Goal: Task Accomplishment & Management: Use online tool/utility

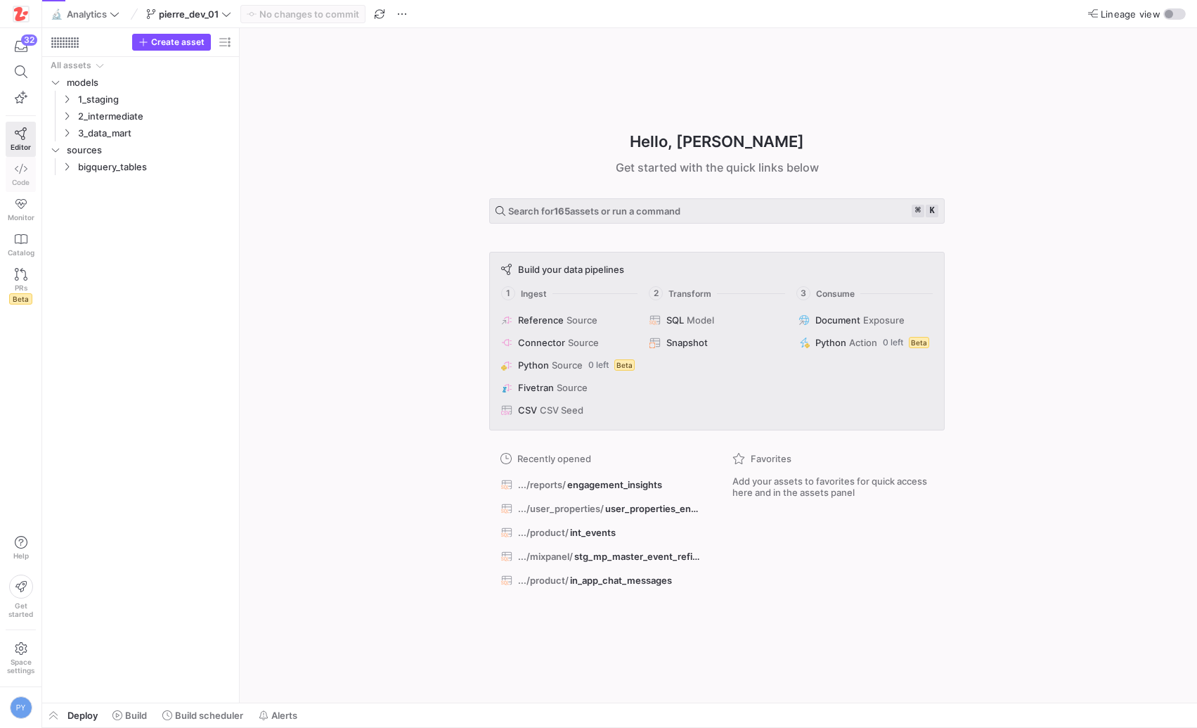
click at [23, 179] on span "Code" at bounding box center [21, 182] width 18 height 8
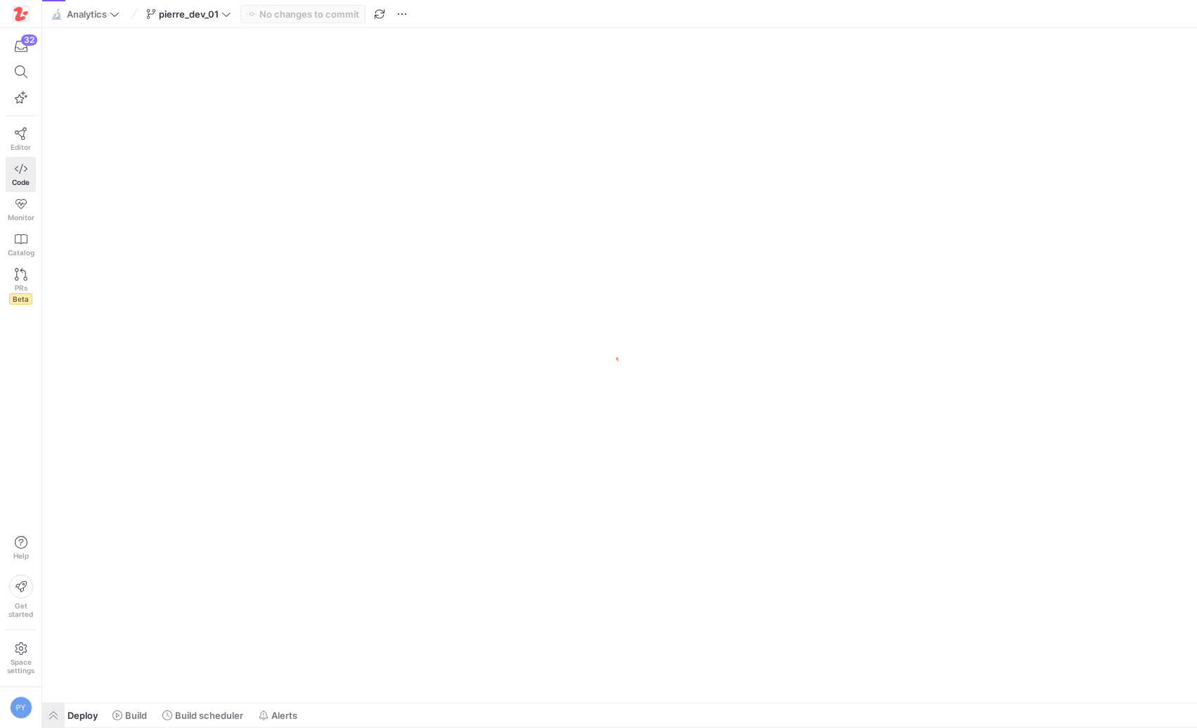
click at [51, 721] on span "button" at bounding box center [53, 715] width 22 height 24
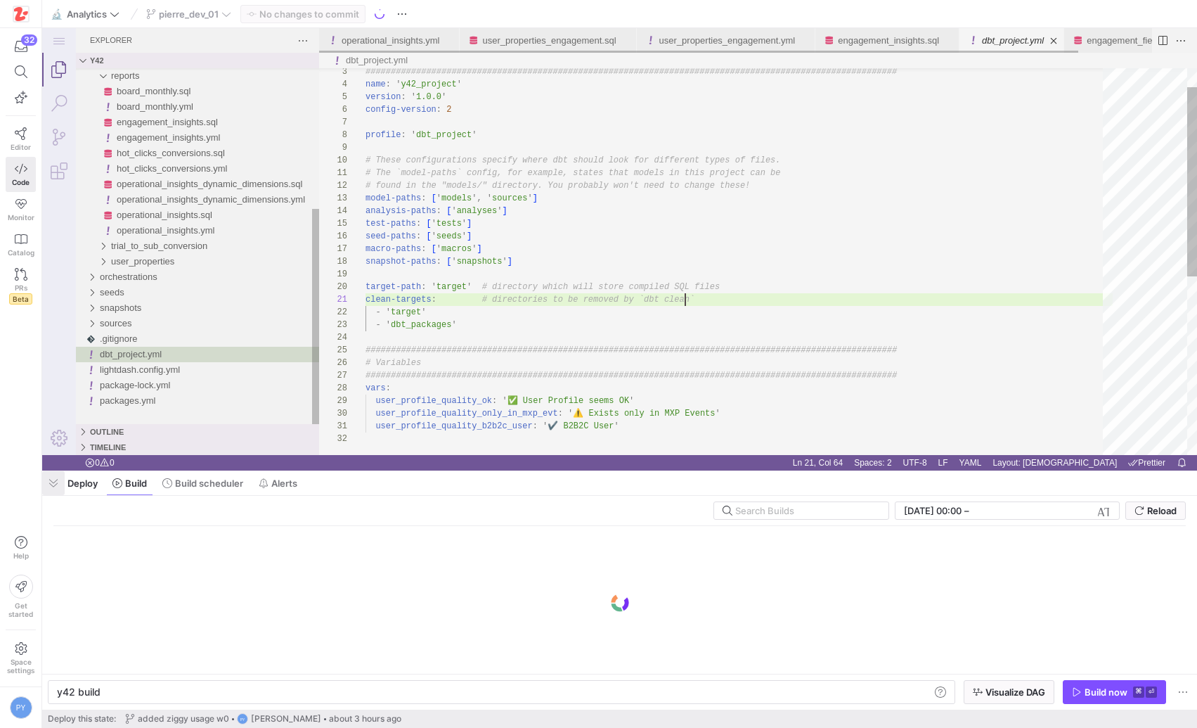
scroll to position [0, 320]
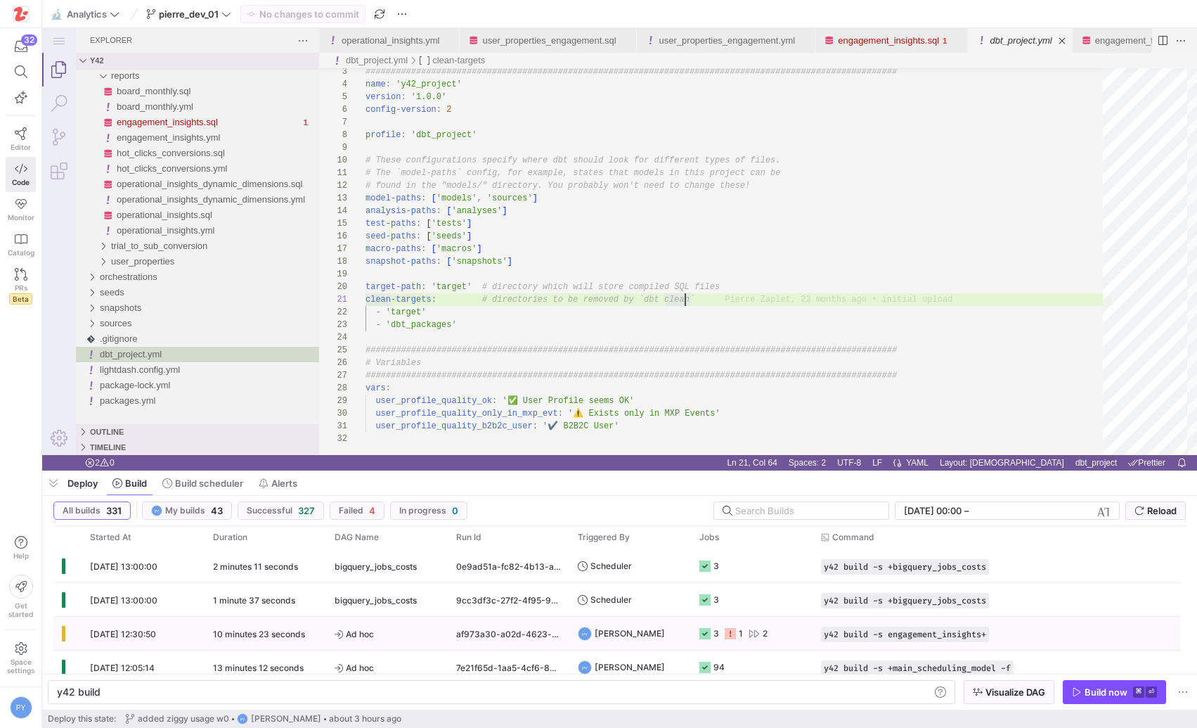
click at [387, 633] on span "Ad hoc" at bounding box center [387, 633] width 105 height 33
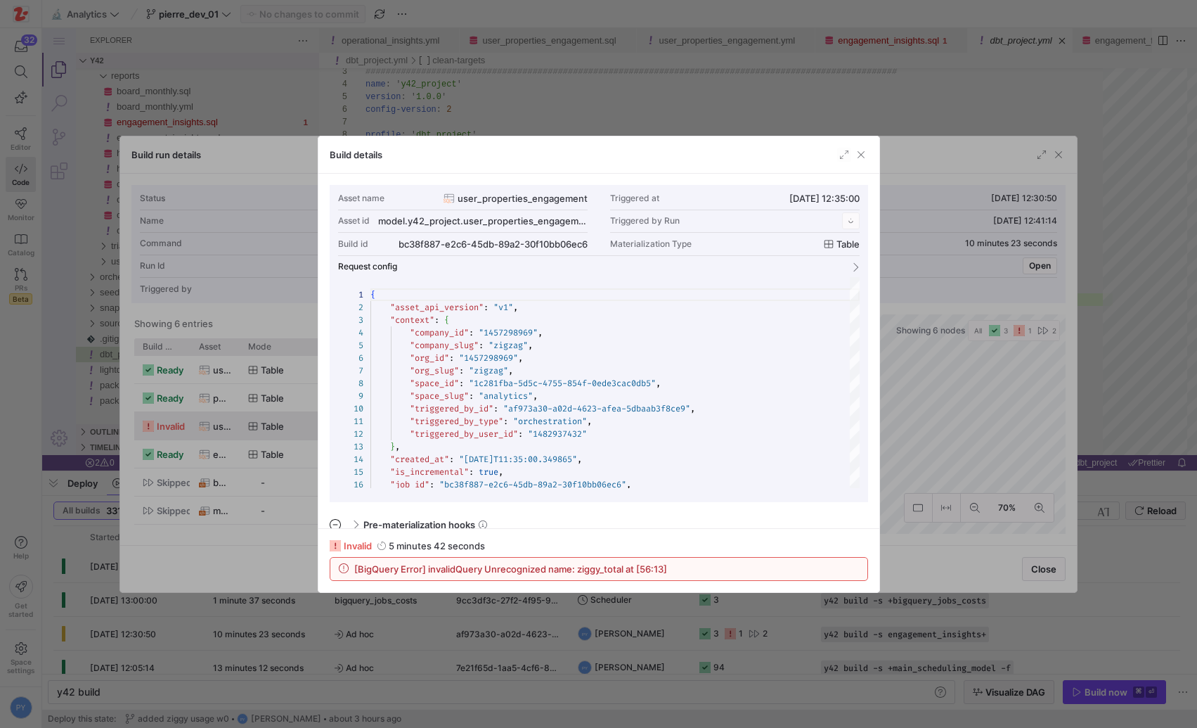
scroll to position [127, 0]
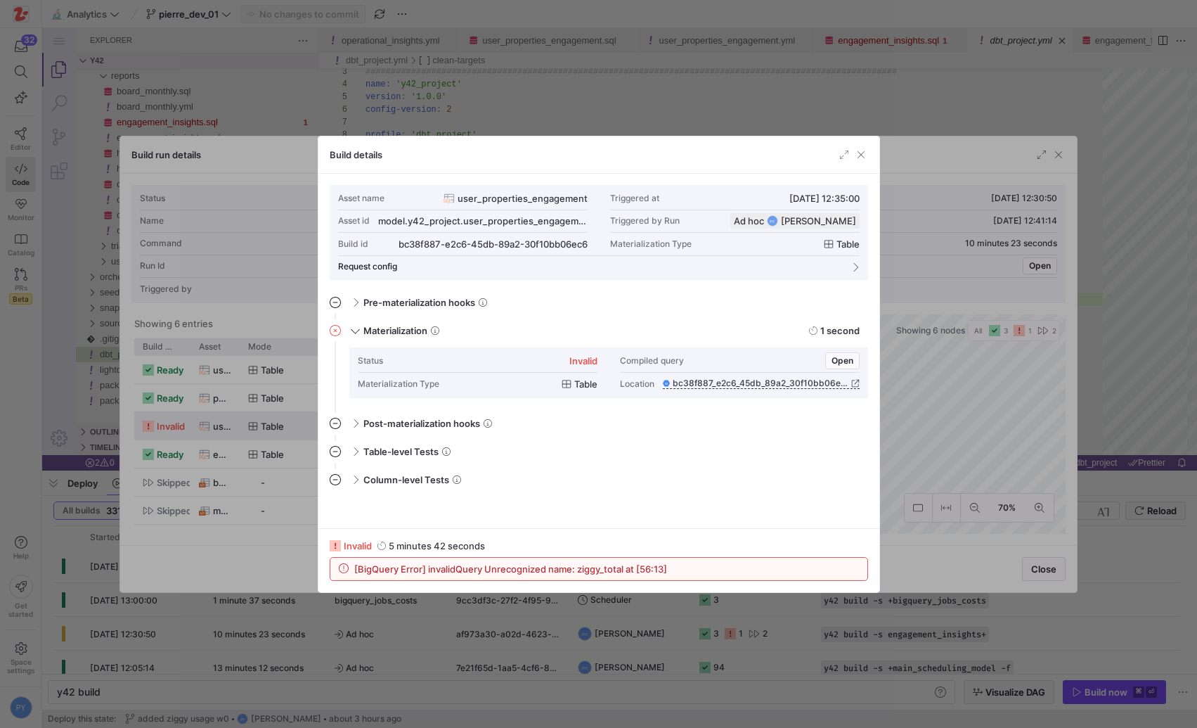
click at [601, 565] on span "[BigQuery Error] invalidQuery Unrecognized name: ziggy_total at [56:13]" at bounding box center [510, 568] width 313 height 11
copy span "ziggy_total"
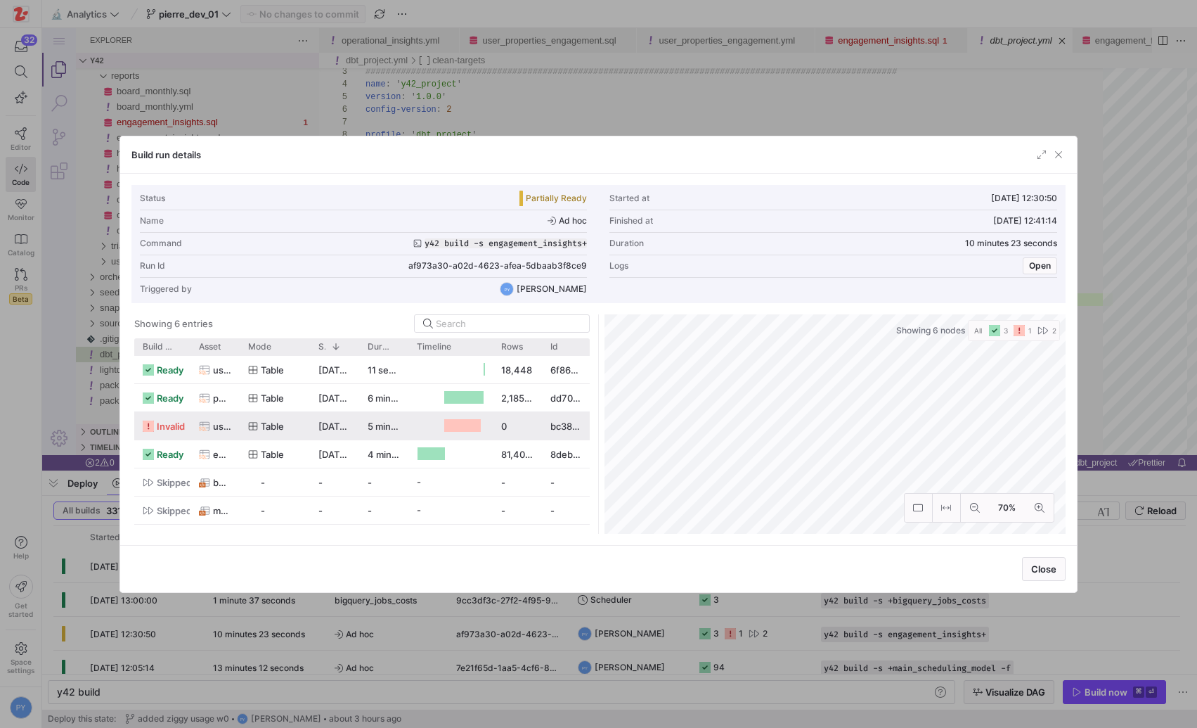
click at [584, 628] on div at bounding box center [598, 364] width 1197 height 728
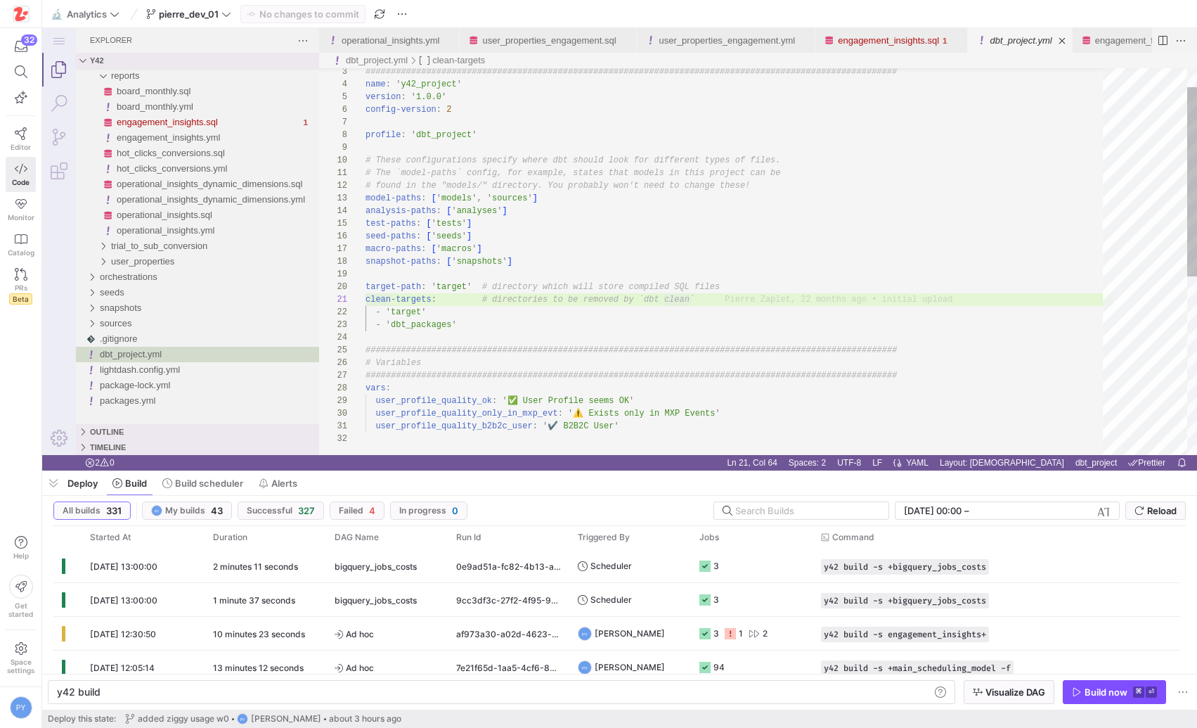
type textarea "# The `model-paths` config, for example, states that models in this project can…"
click at [628, 288] on div "################################################## ############################…" at bounding box center [739, 424] width 747 height 789
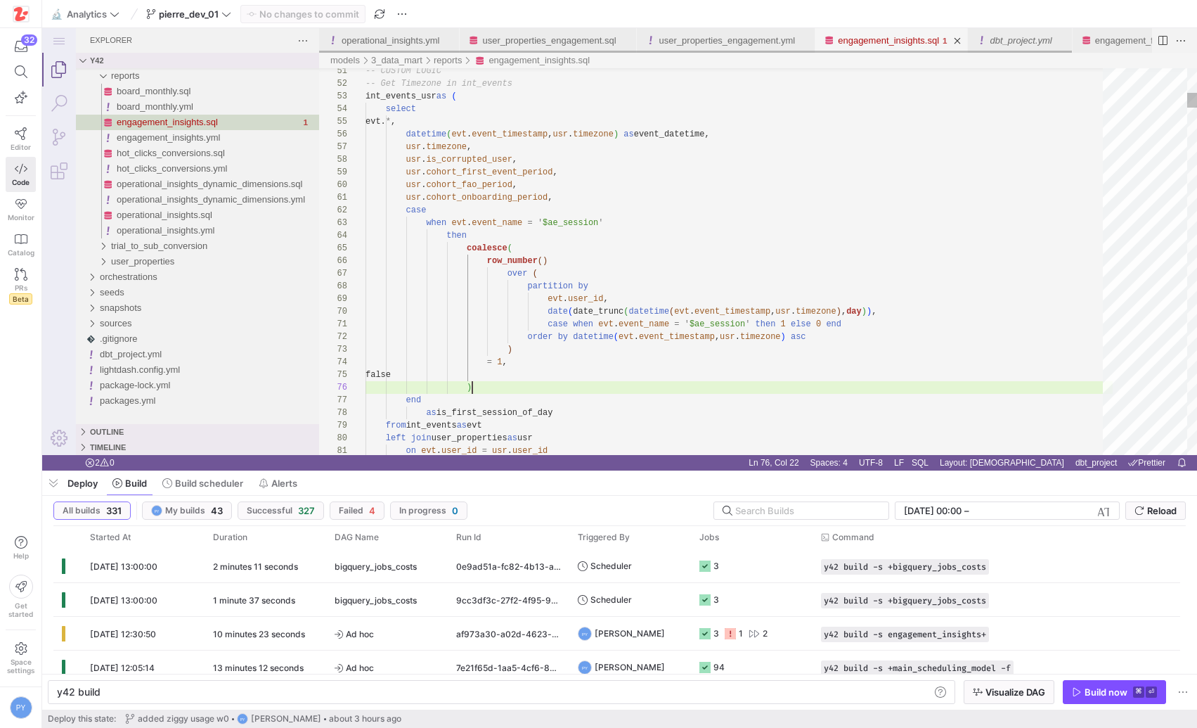
click at [896, 39] on link "engagement_insights.sql" at bounding box center [888, 40] width 101 height 11
type textarea "y42 build -s engagement_insights"
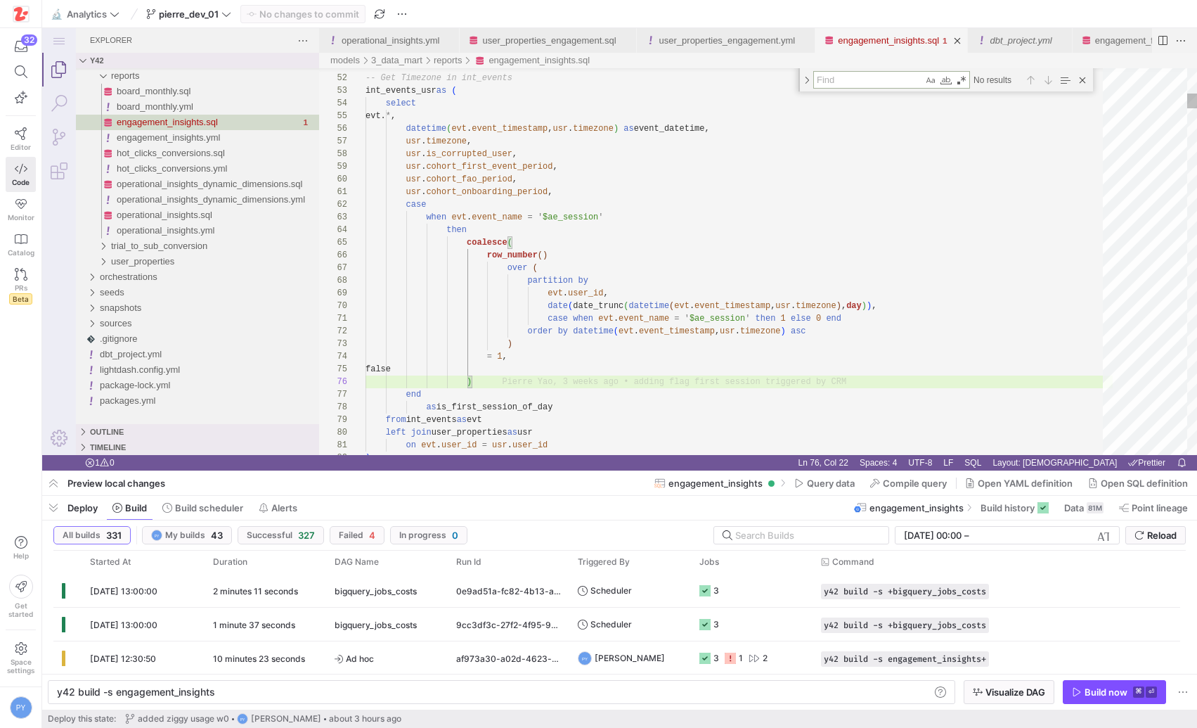
type textarea "ziggy_total"
type textarea "{%- for field_name, logic in fields.items() %} max(case when {{ logic }} then 1…"
type textarea "_total"
type textarea "sum(coalesce(uld.{{ field_name }}_total, 0)) as {{ field_name }}_total, {%- end…"
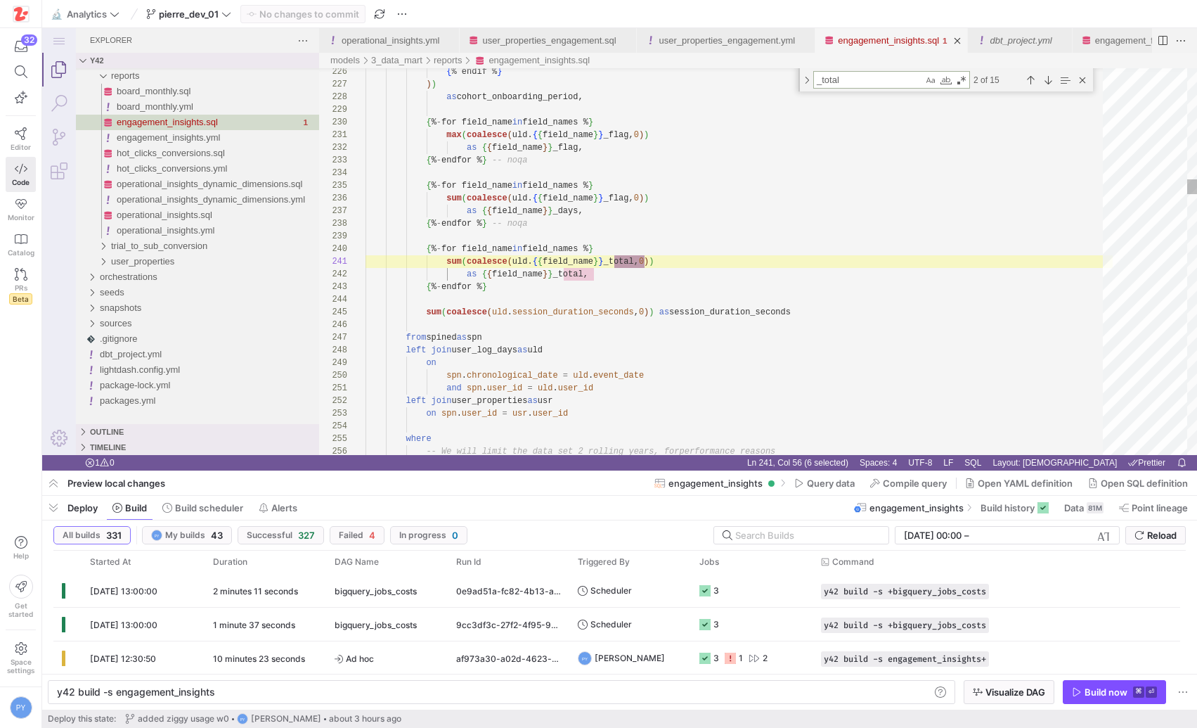
scroll to position [127, 279]
type textarea "_total"
click at [1031, 78] on div "Previous Match (⇧Enter)" at bounding box center [1030, 79] width 15 height 15
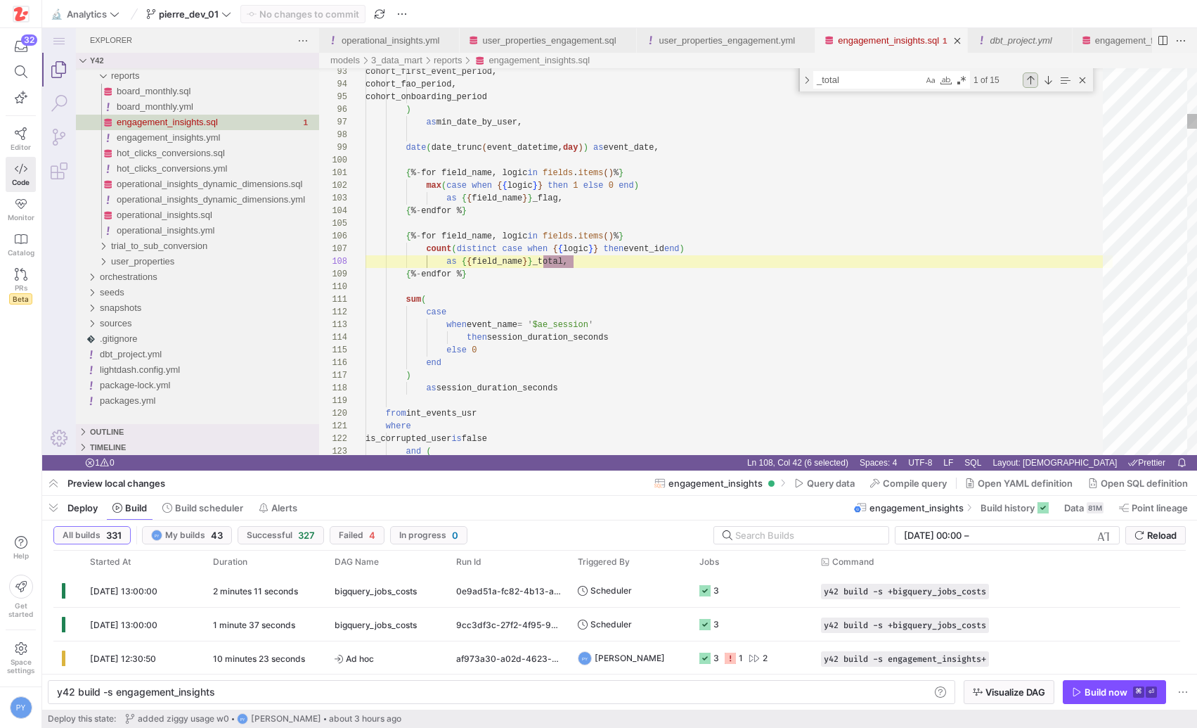
click at [1031, 78] on div "Previous Match (⇧Enter)" at bounding box center [1030, 79] width 15 height 15
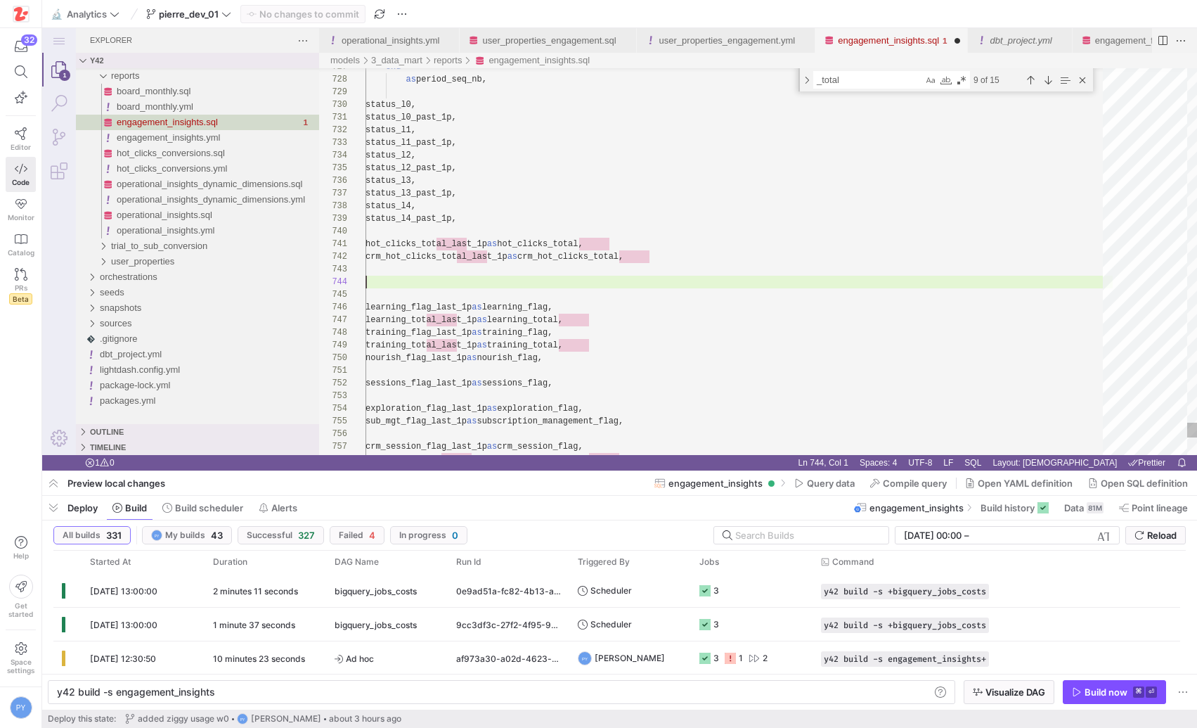
scroll to position [38, 0]
paste textarea "ziggy_total"
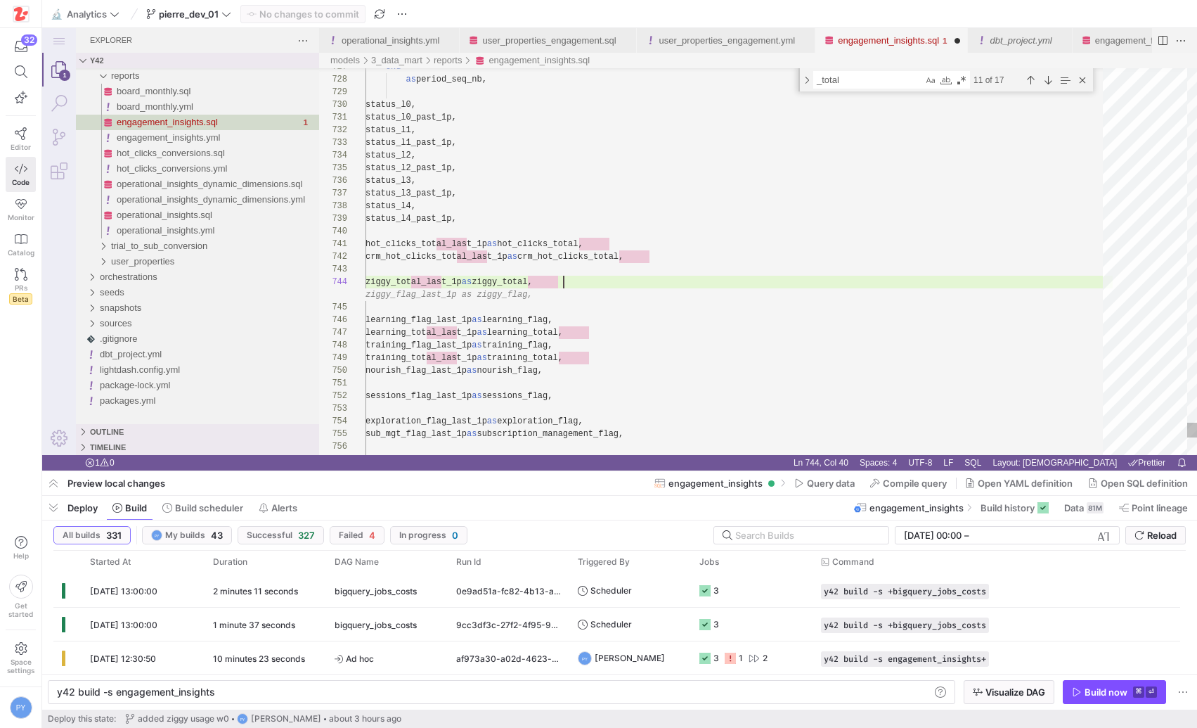
type textarea "hot_clicks_total_last_1p as hot_clicks_total, crm_hot_clicks_total_last_1p as c…"
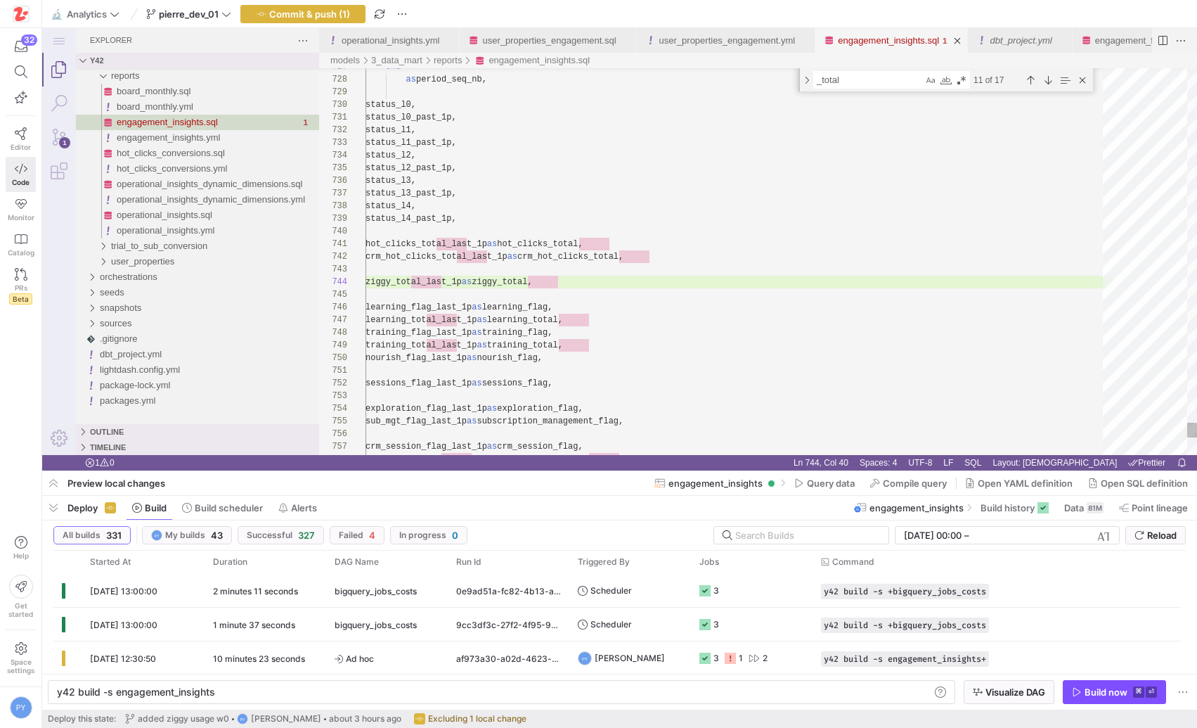
click at [324, 9] on span "Commit & push (1)" at bounding box center [309, 13] width 81 height 11
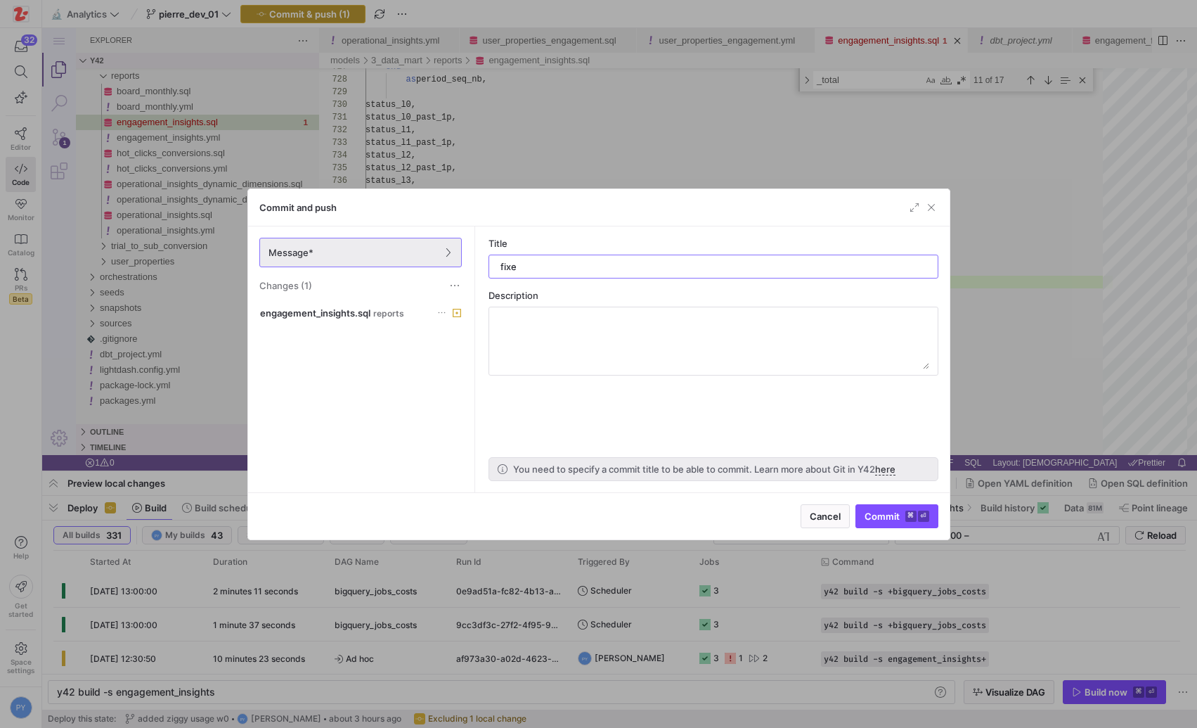
type input "fixed"
type input "added ziggy_total_last_1p as ziggy_total,"
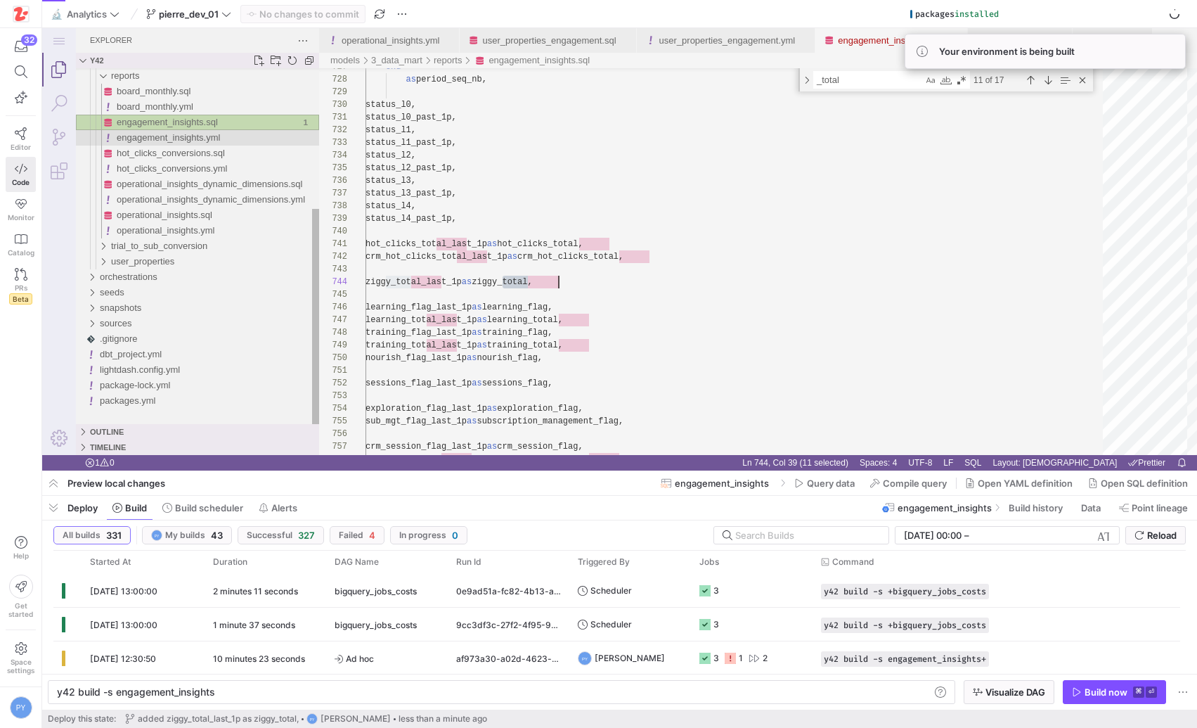
click at [183, 140] on span "engagement_insights.yml" at bounding box center [168, 137] width 103 height 11
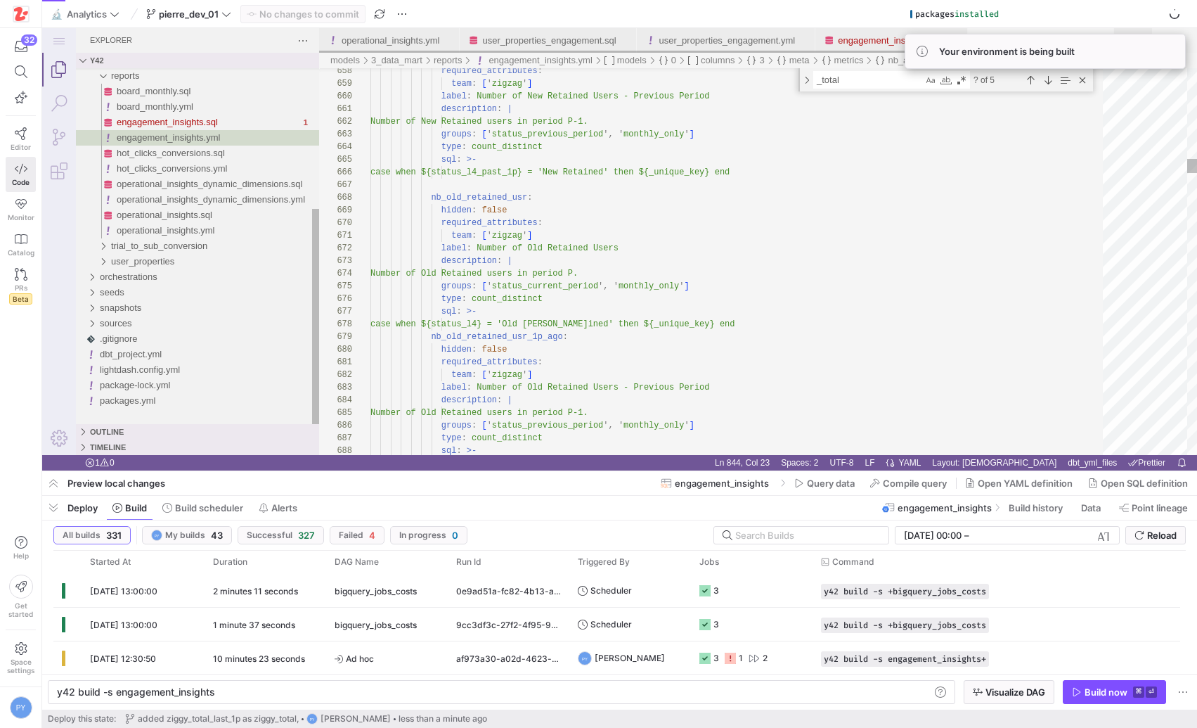
type textarea "description: | Number of New Retained users in period P-1. groups: ['status_pre…"
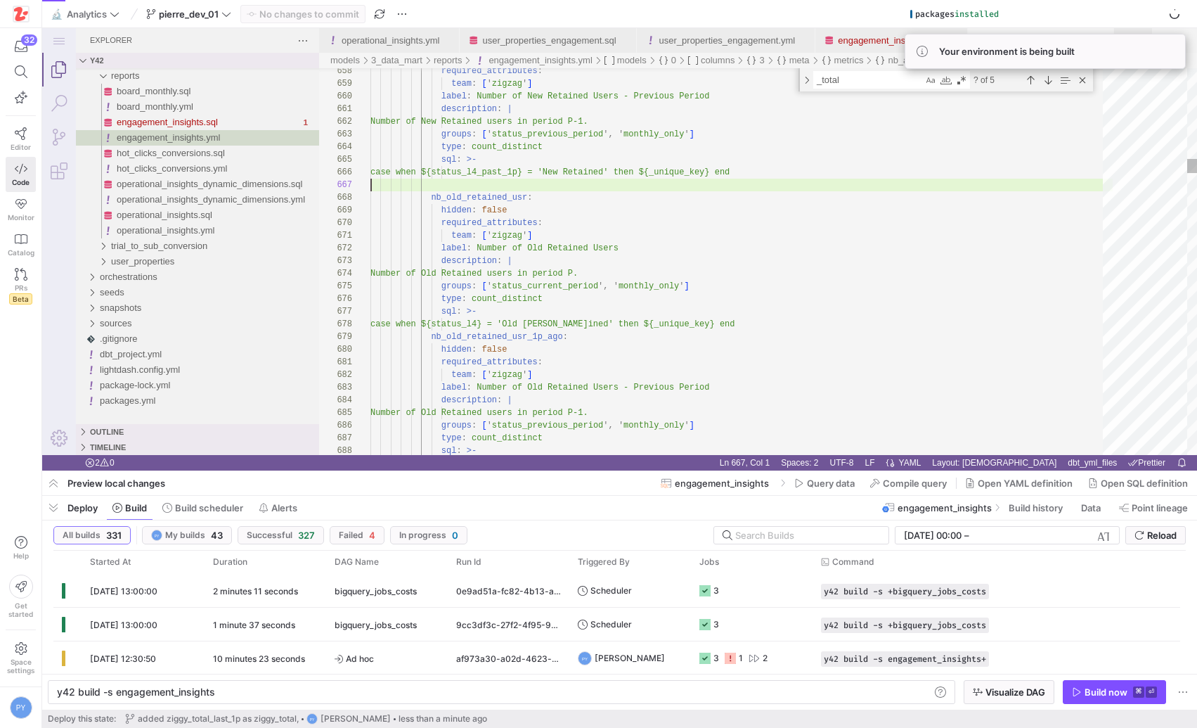
type textarea "le"
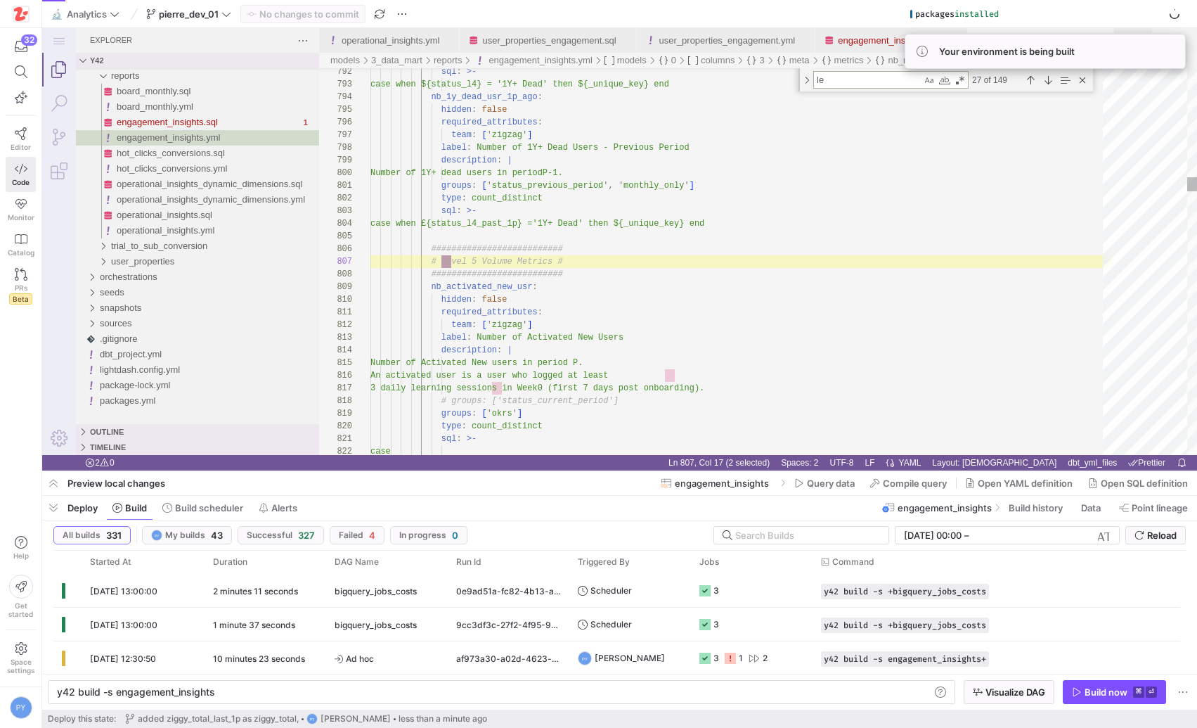
type textarea "required_attributes: team: ['zigzag'] label: Number of Activated New Users desc…"
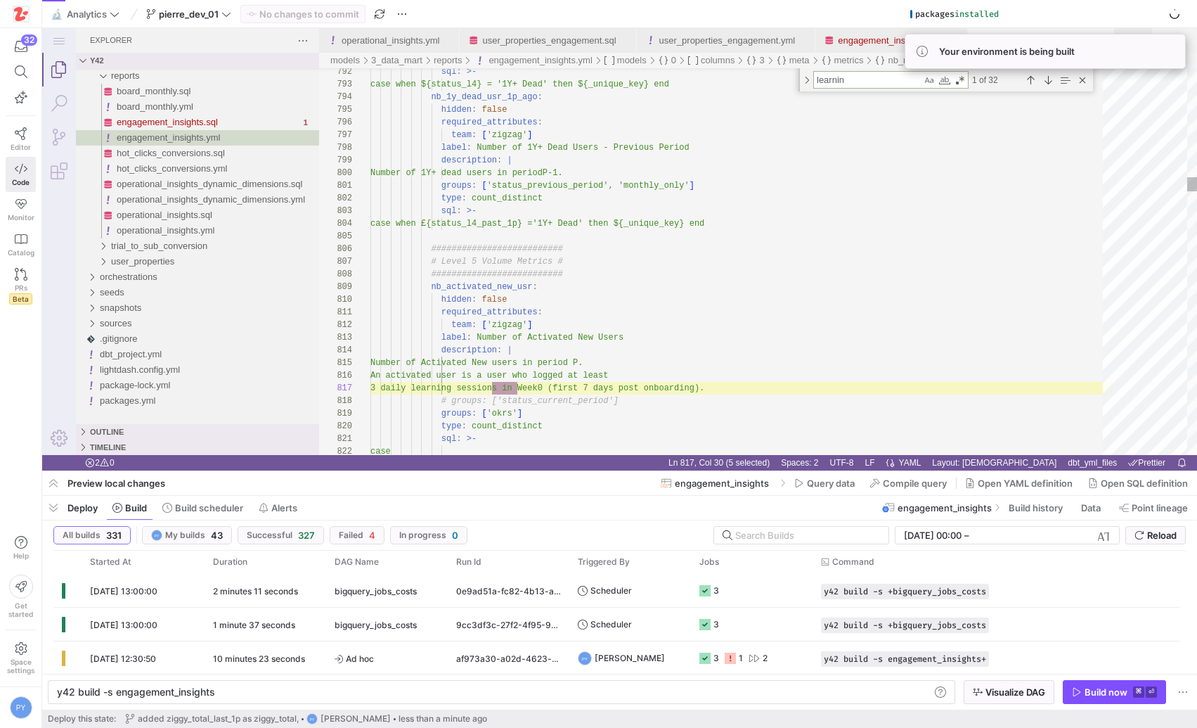
type textarea "learning"
type textarea "metrics: nb_learning_usr_triggered_by_crm: hidden: true required_attributes: te…"
type textarea "learning_"
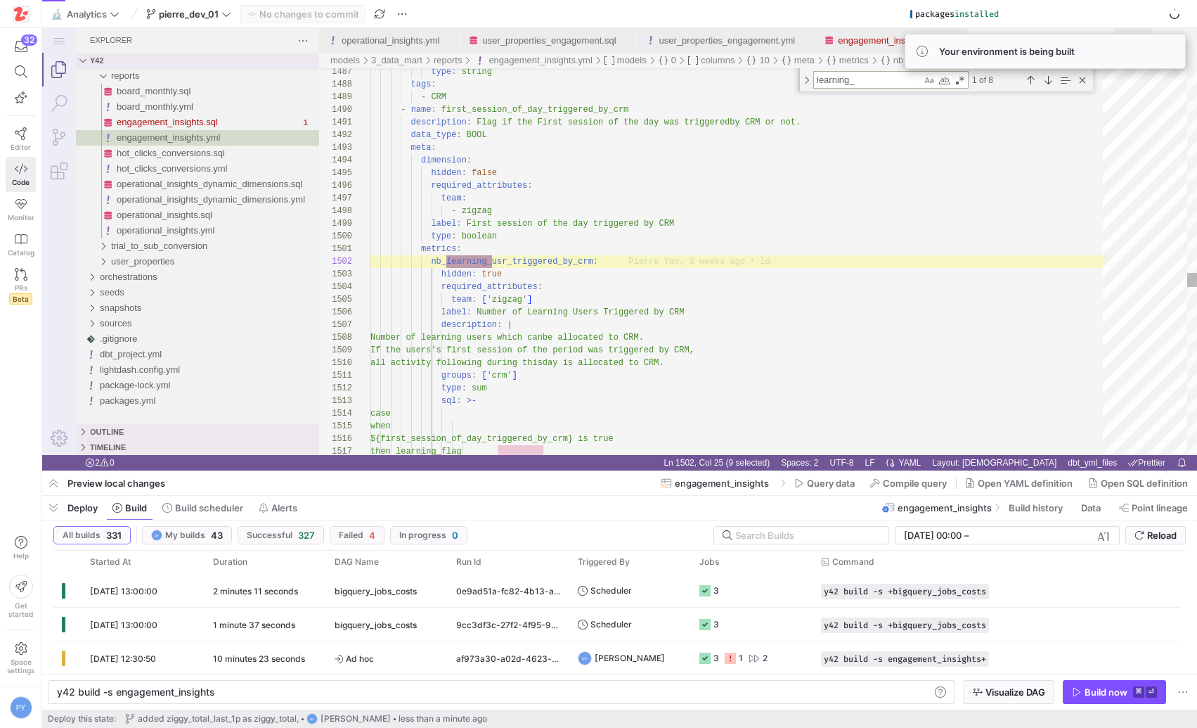
type textarea "groups: ['crm'] type: sum sql: >- case when ${first_session_of_day_triggered_by…"
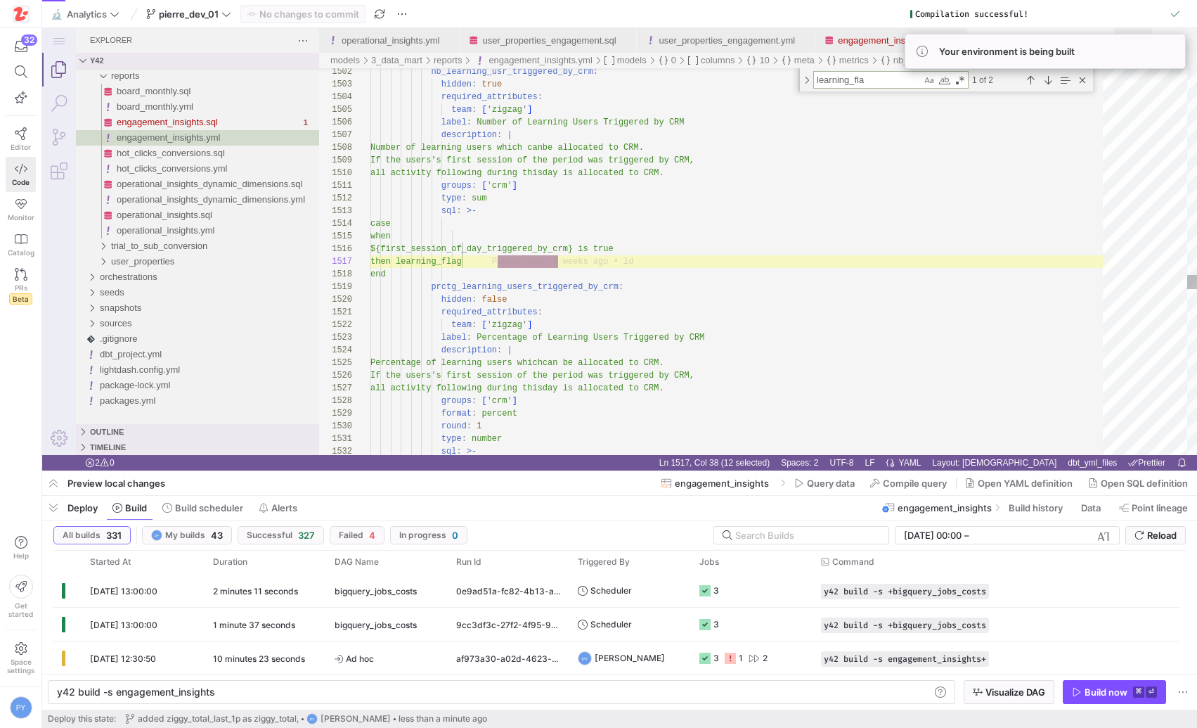
type textarea "learning_flag"
type textarea "- name: learning_flag data_type: INTEGER description: | Flags if a user had a l…"
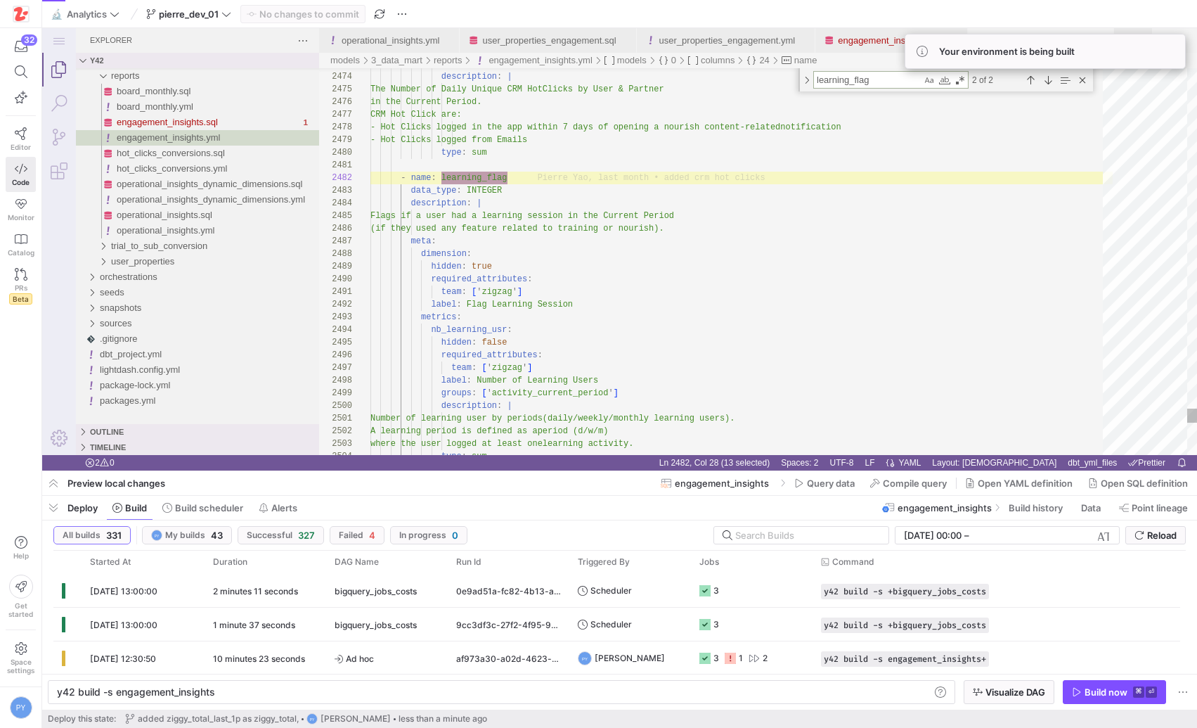
click at [837, 86] on textarea "learning_flag" at bounding box center [868, 80] width 108 height 16
paste textarea "ziggy_total"
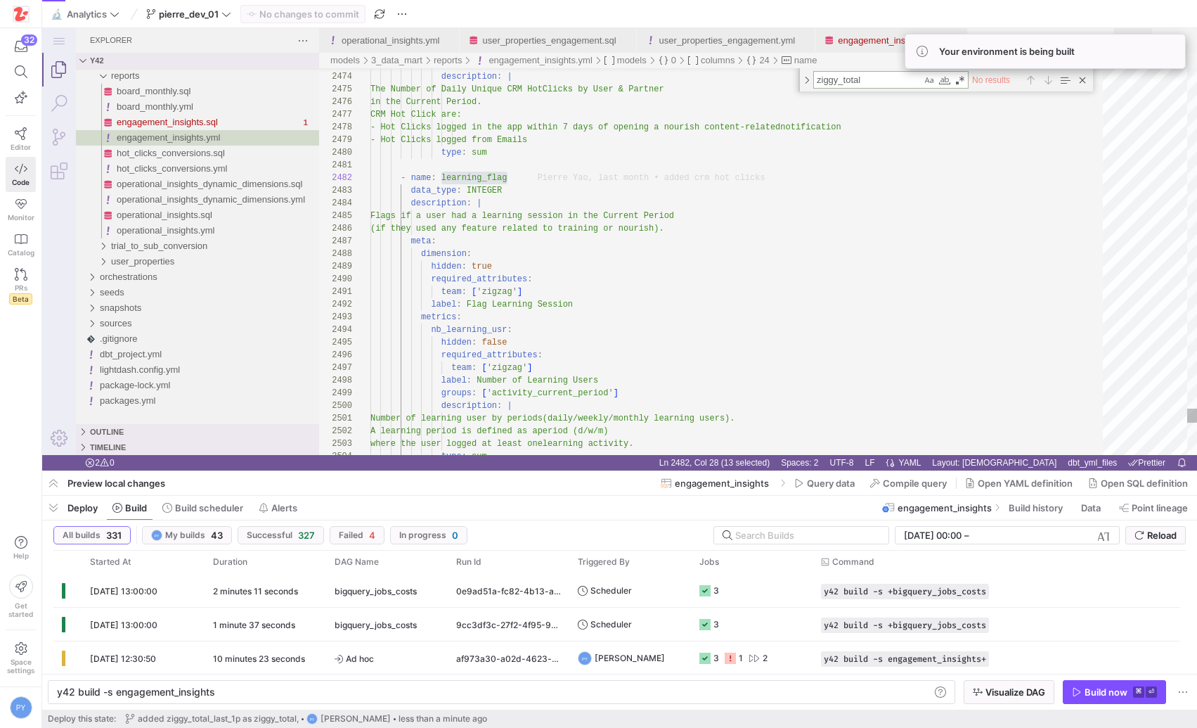
type textarea "ziggy_total"
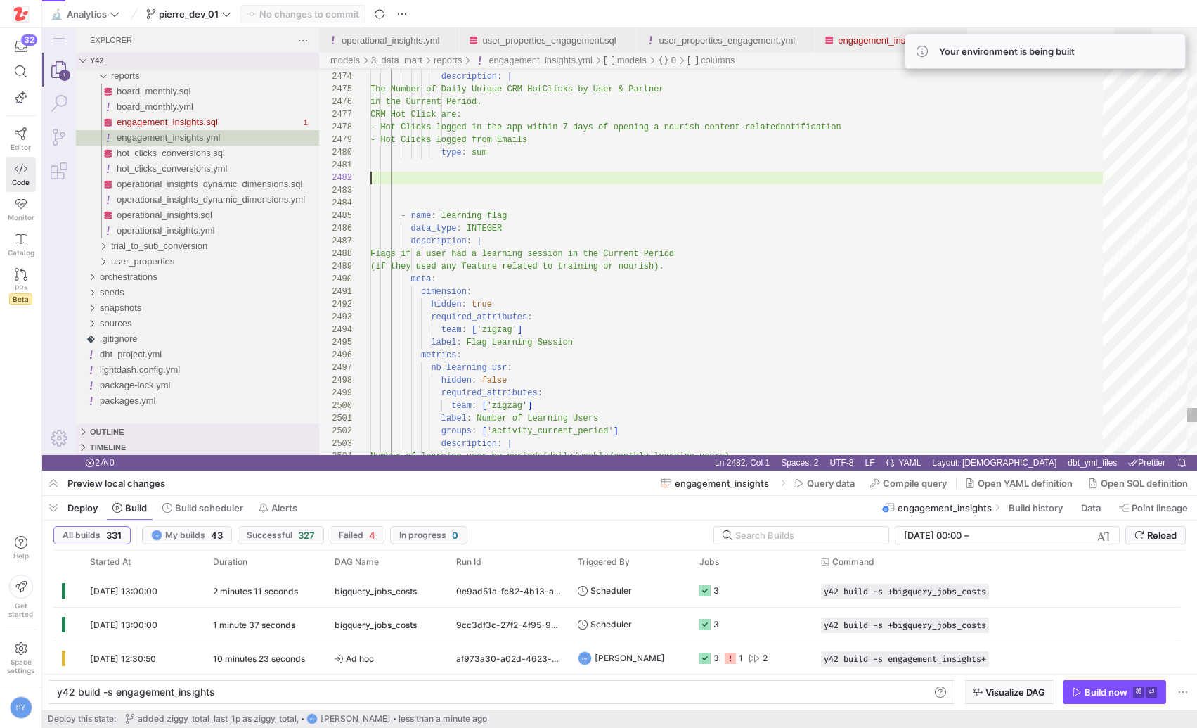
scroll to position [13, 0]
paste textarea "ziggy_total"
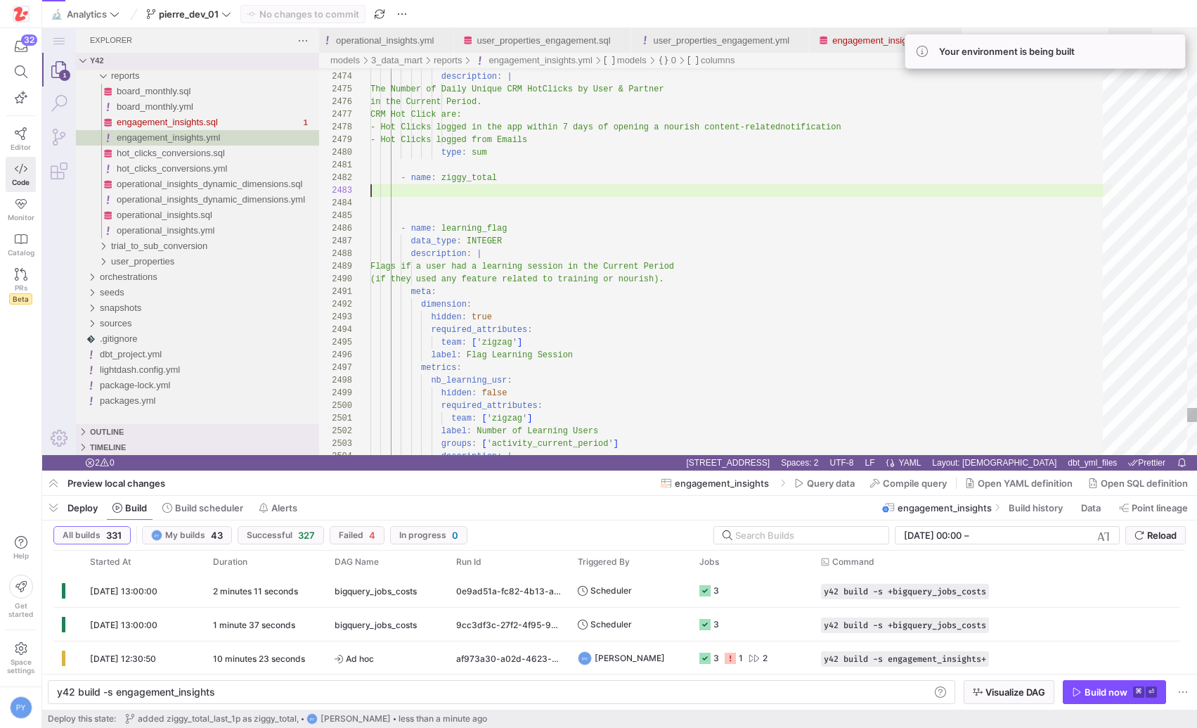
scroll to position [25, 0]
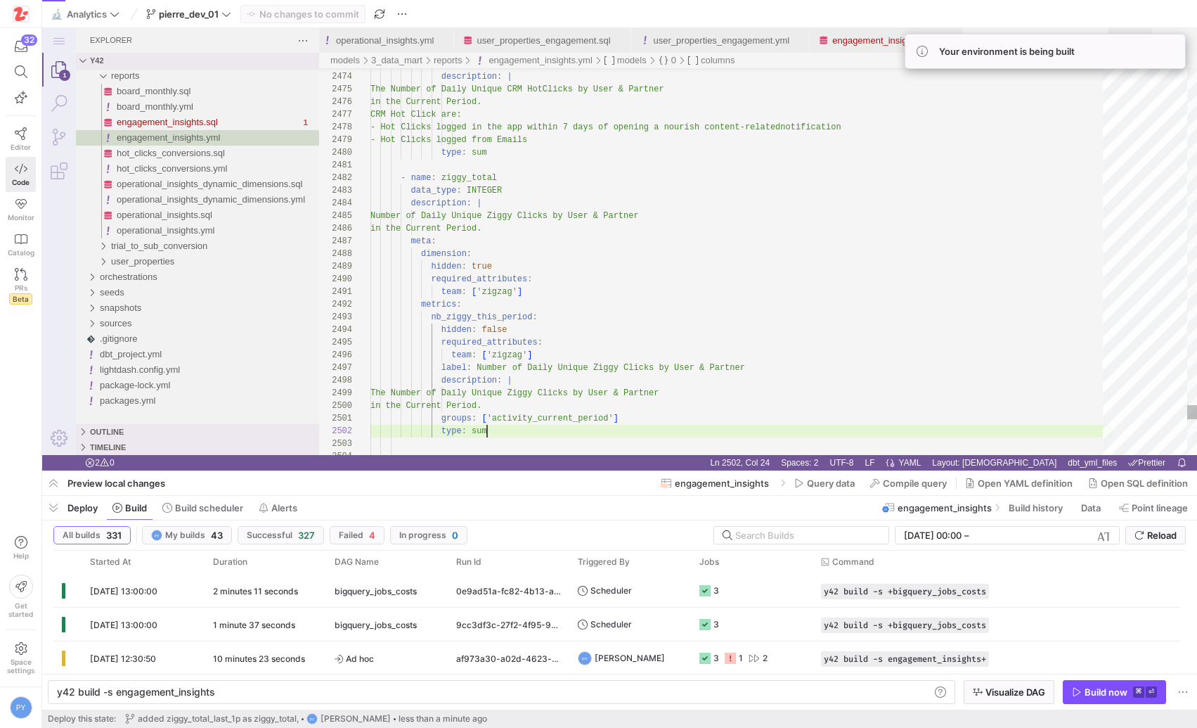
scroll to position [13, 117]
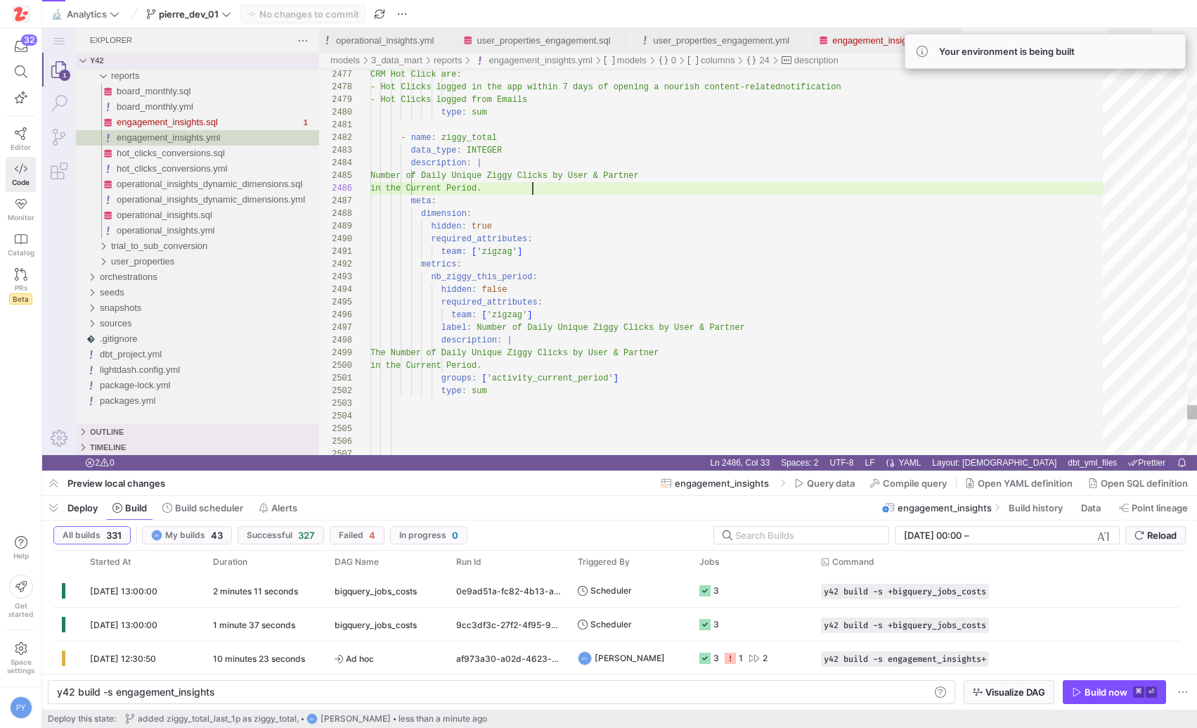
scroll to position [51, 102]
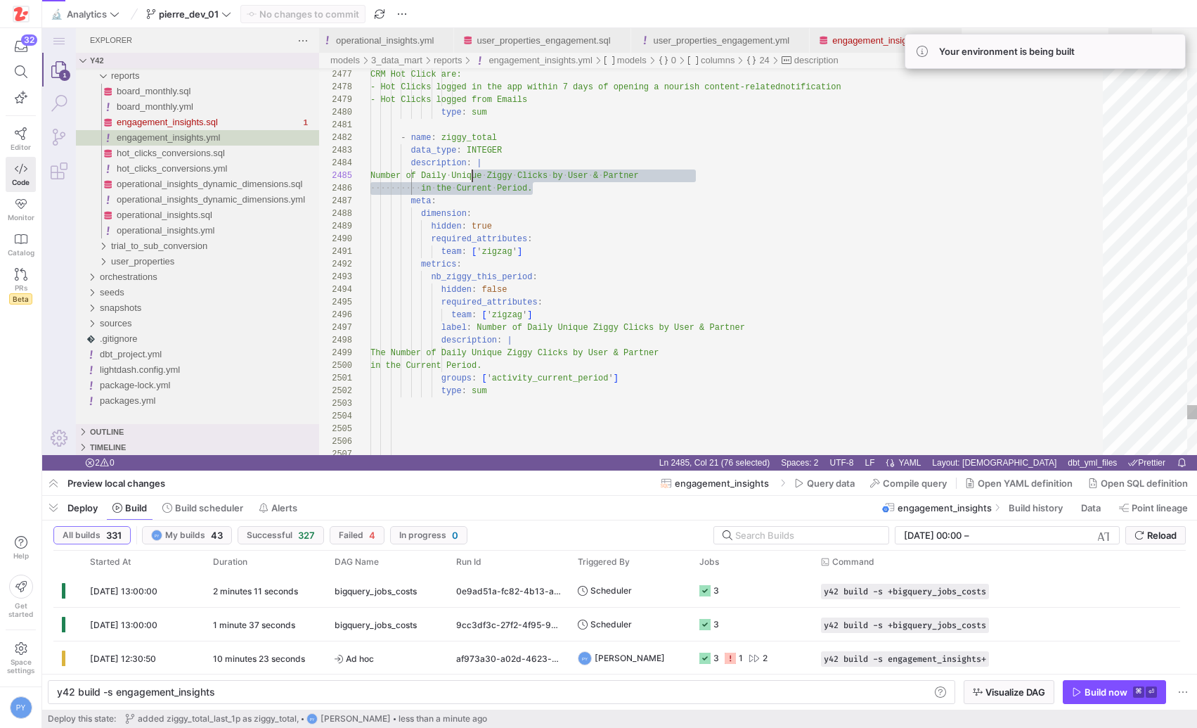
drag, startPoint x: 603, startPoint y: 194, endPoint x: 470, endPoint y: 176, distance: 134.1
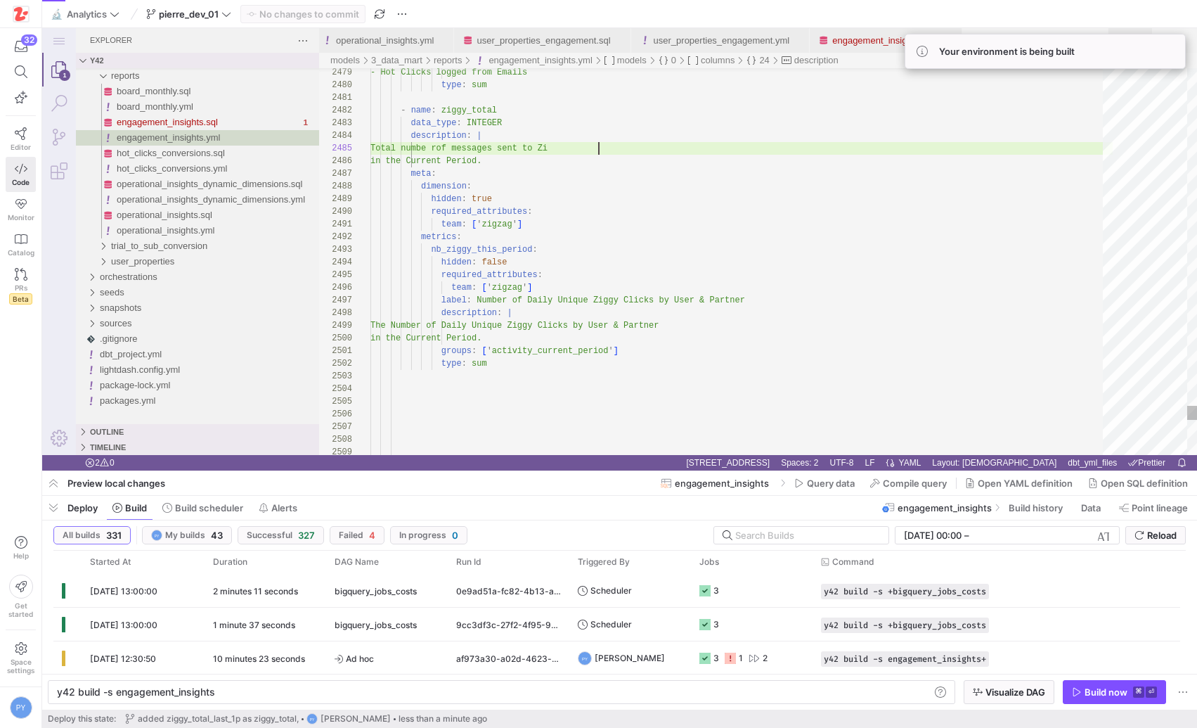
scroll to position [51, 243]
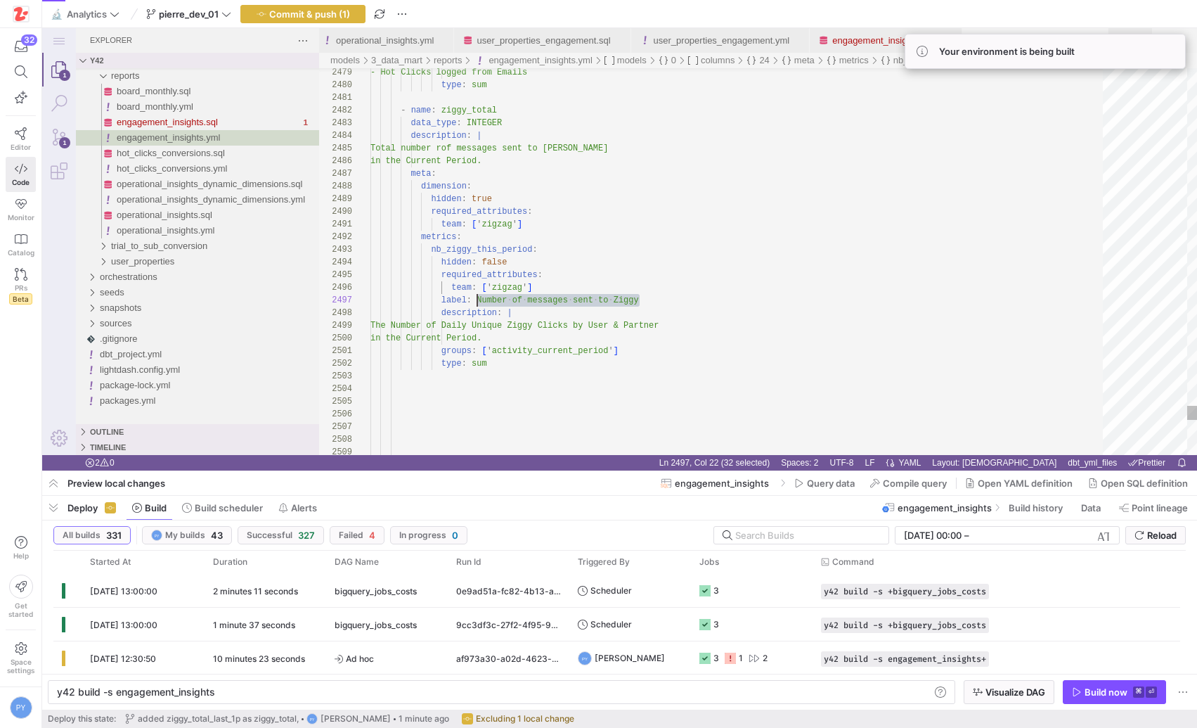
scroll to position [76, 107]
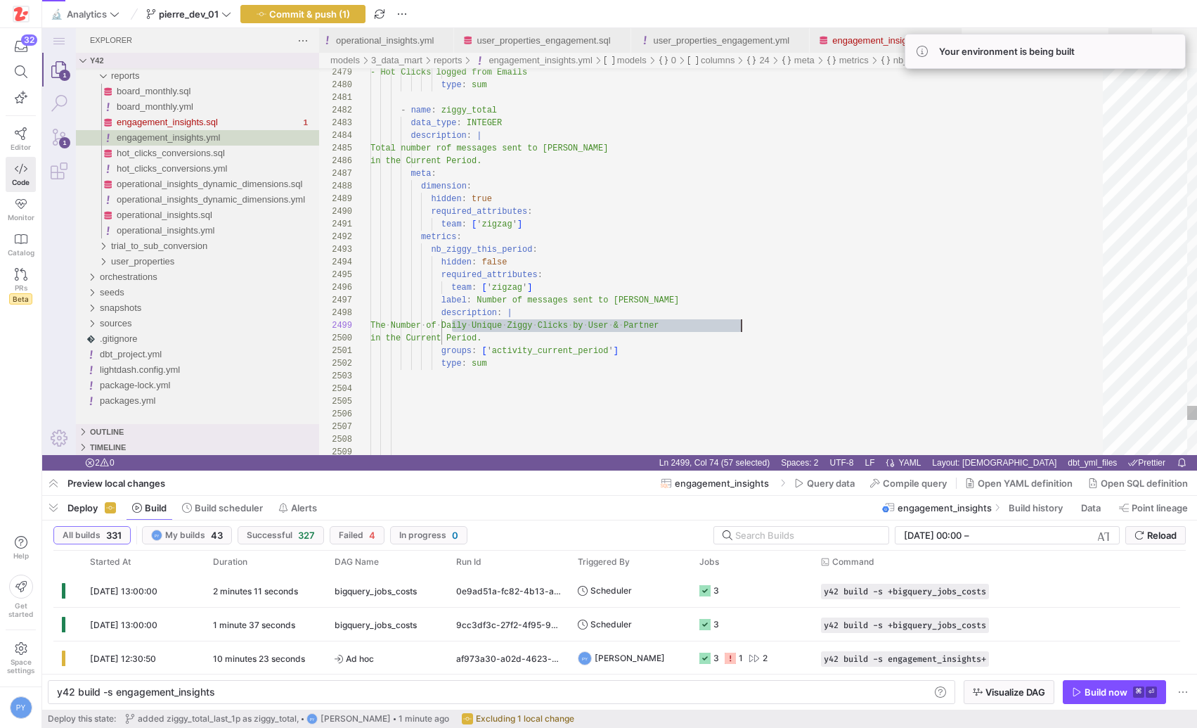
paste textarea "Number of messages sent to [PERSON_NAME]"
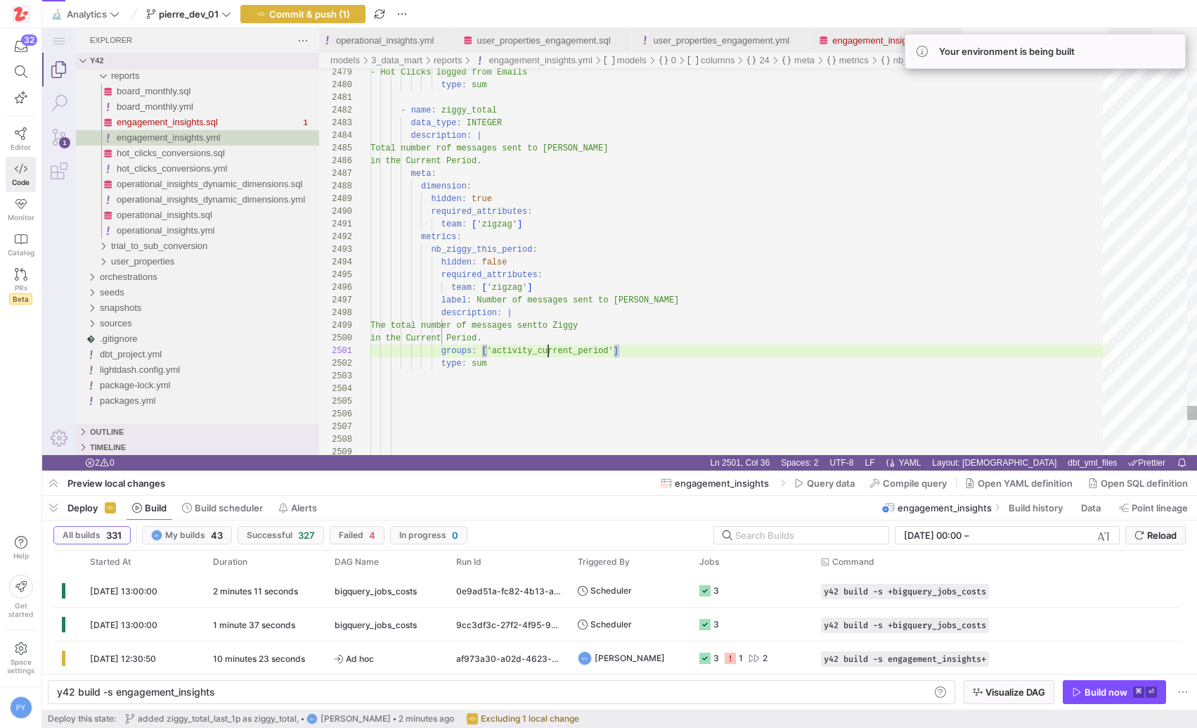
scroll to position [0, 239]
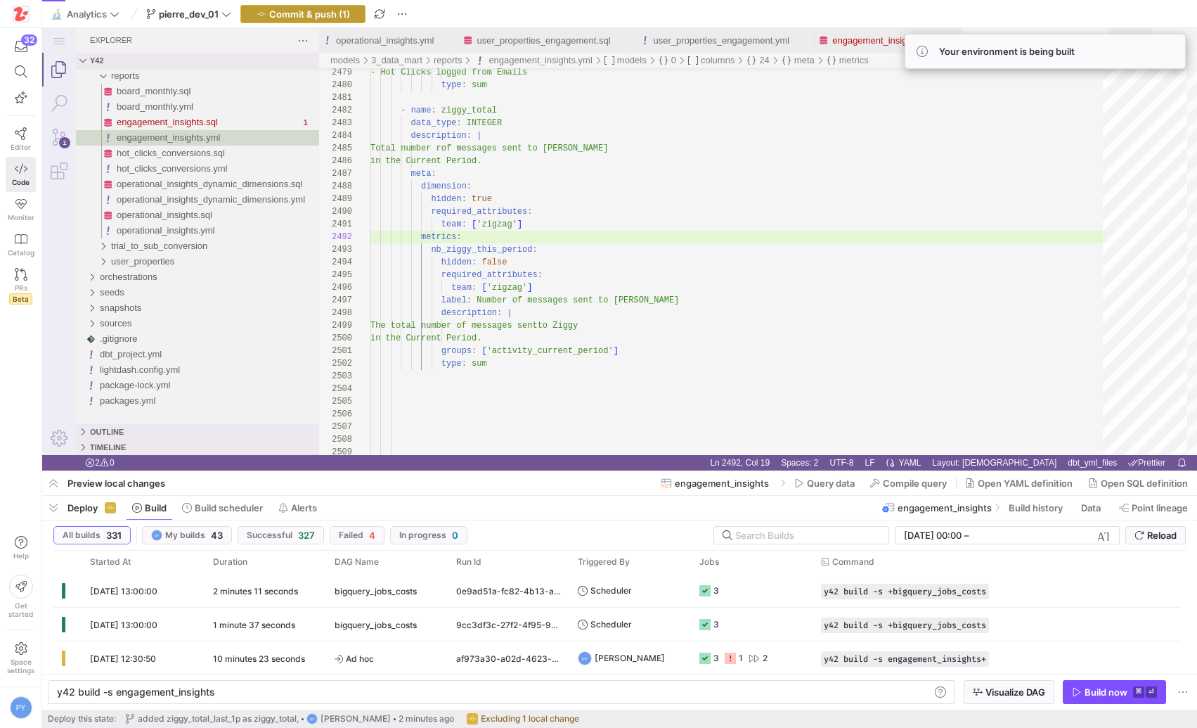
type textarea "team: ['zigzag'] metrics: nb_ziggy_this_period: hidden: false required_attribut…"
click at [336, 7] on span "button" at bounding box center [303, 14] width 124 height 17
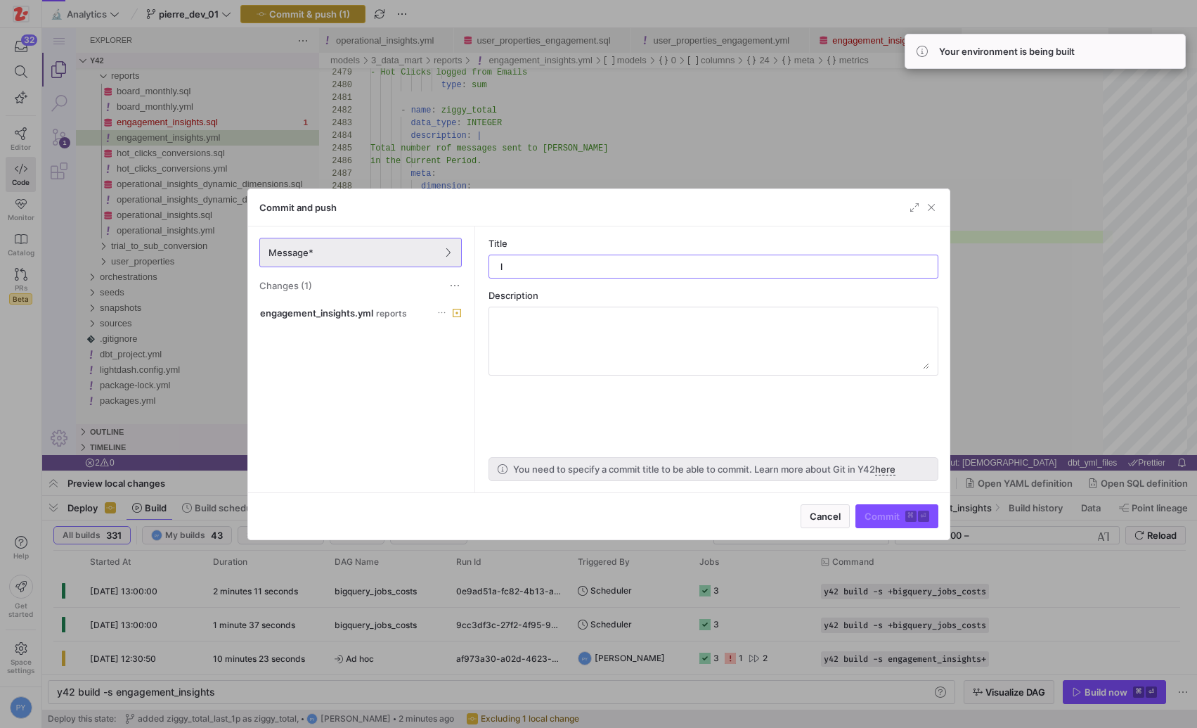
type input "ld"
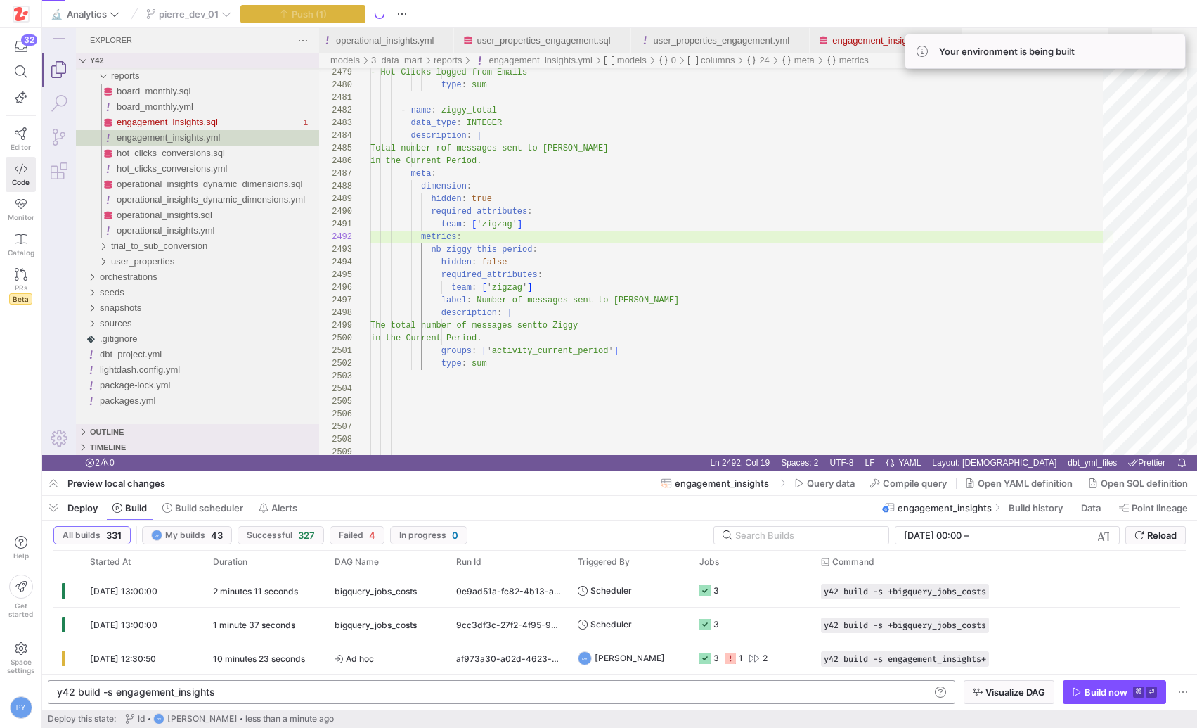
click at [497, 694] on div "y42 build -s engagement_insights" at bounding box center [493, 691] width 873 height 11
type textarea "y42 build -s engagement_insights+"
click at [1085, 686] on div "Build now" at bounding box center [1106, 691] width 43 height 11
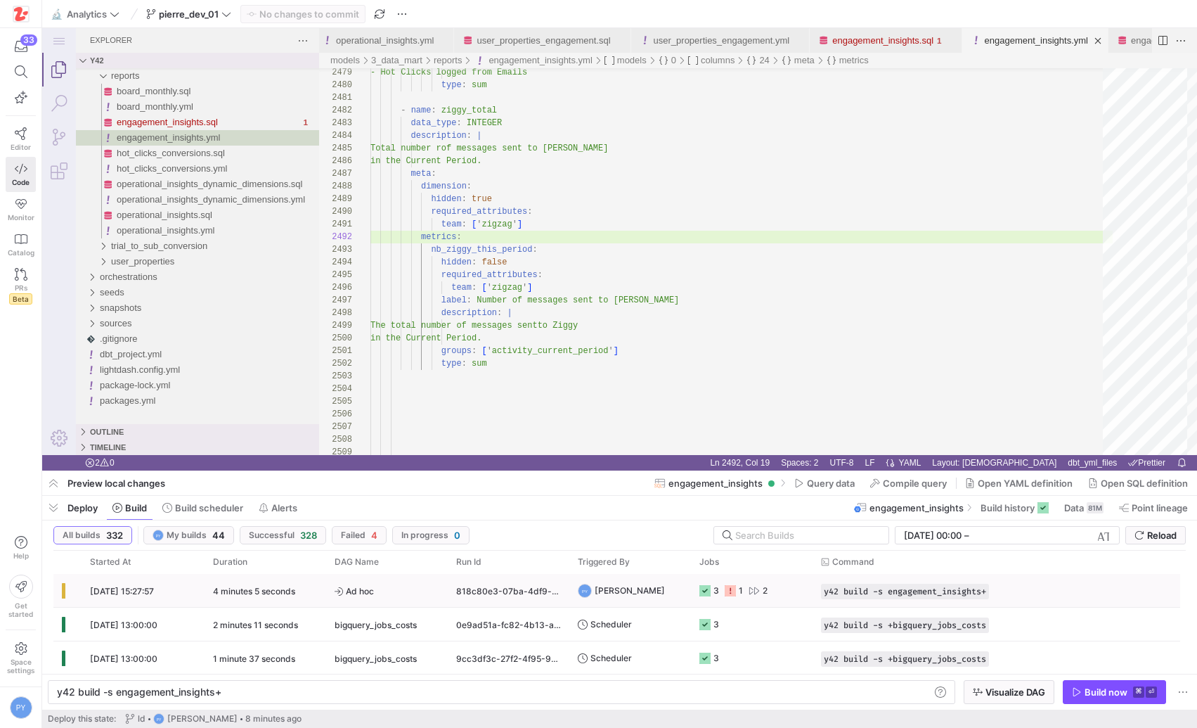
click at [404, 593] on span "Ad hoc" at bounding box center [387, 590] width 105 height 33
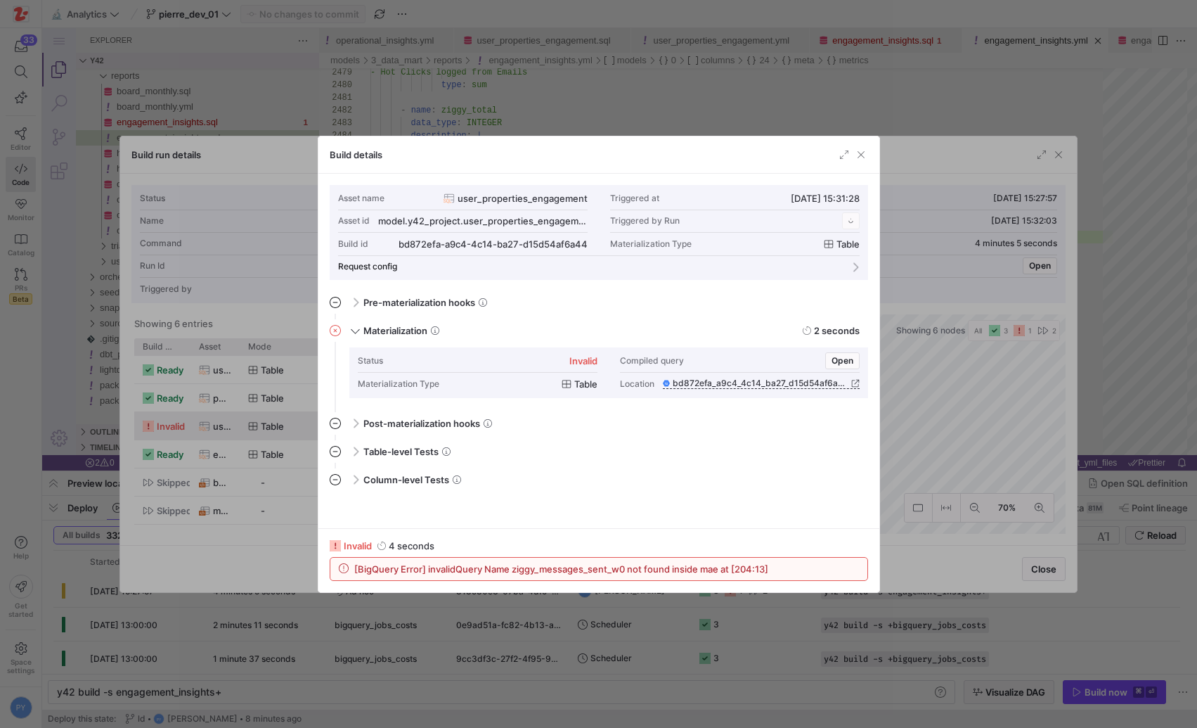
scroll to position [127, 0]
click at [611, 573] on span "[BigQuery Error] invalidQuery Name ziggy_messages_sent_w0 not found inside mae …" at bounding box center [561, 568] width 414 height 11
copy span "ziggy_messages_sent_w0"
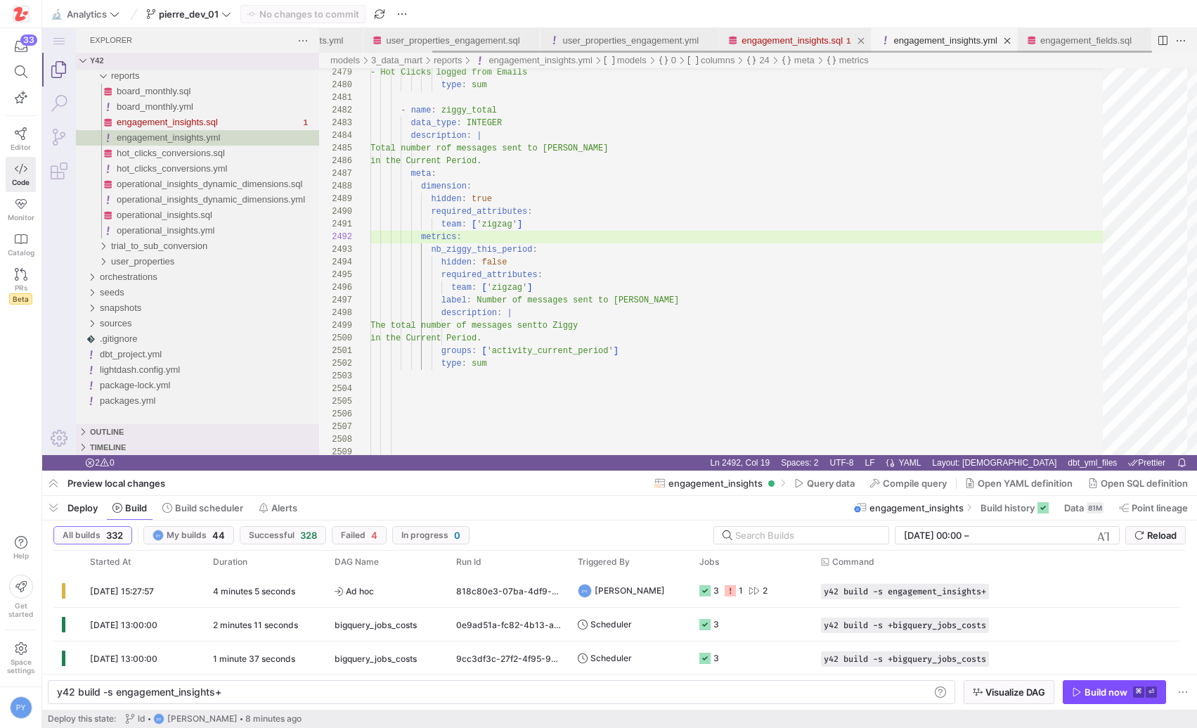
scroll to position [0, 131]
click at [470, 36] on link "user_properties_engagement.sql" at bounding box center [453, 40] width 134 height 11
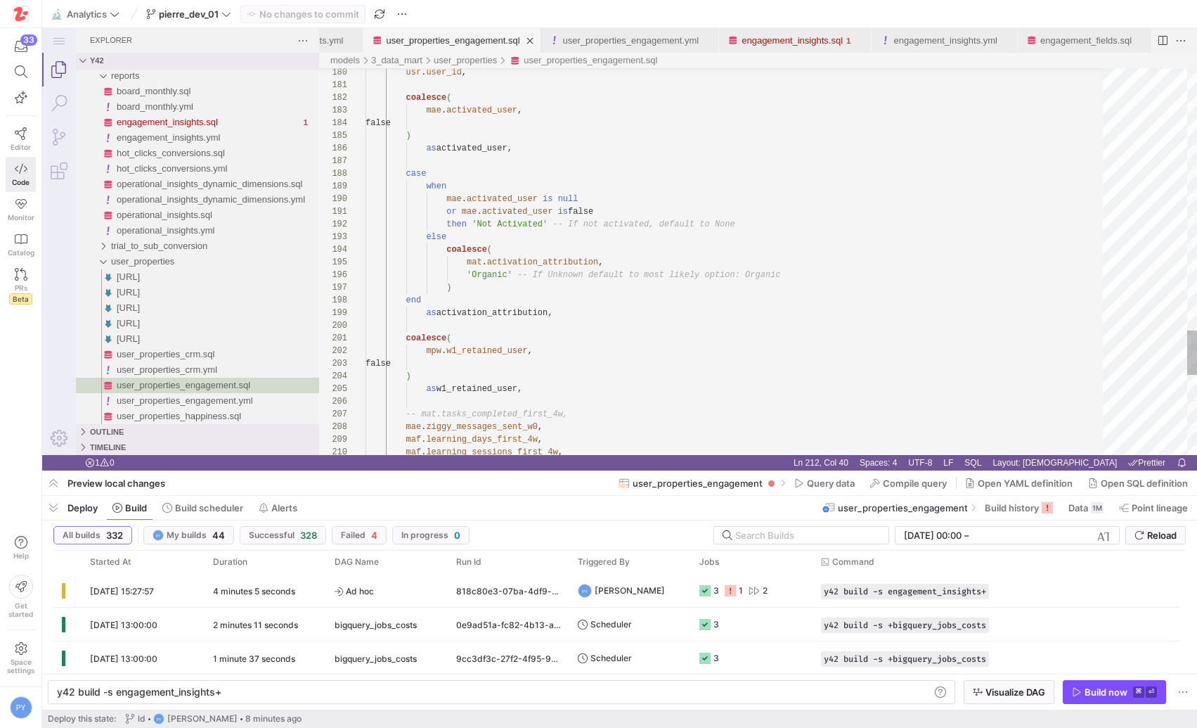
type textarea "coalesce( mpw.w1_retained_user, false ) as w1_retained_user, -- mat.tasks_compl…"
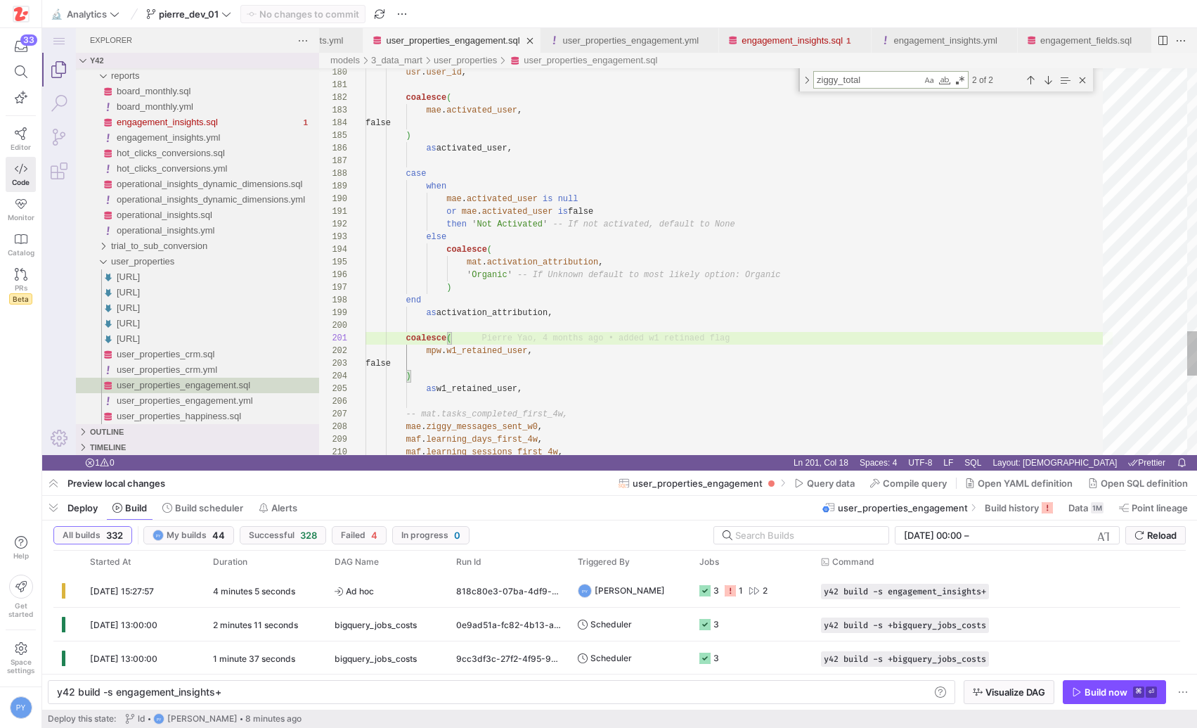
paste textarea "messages_sent_w0"
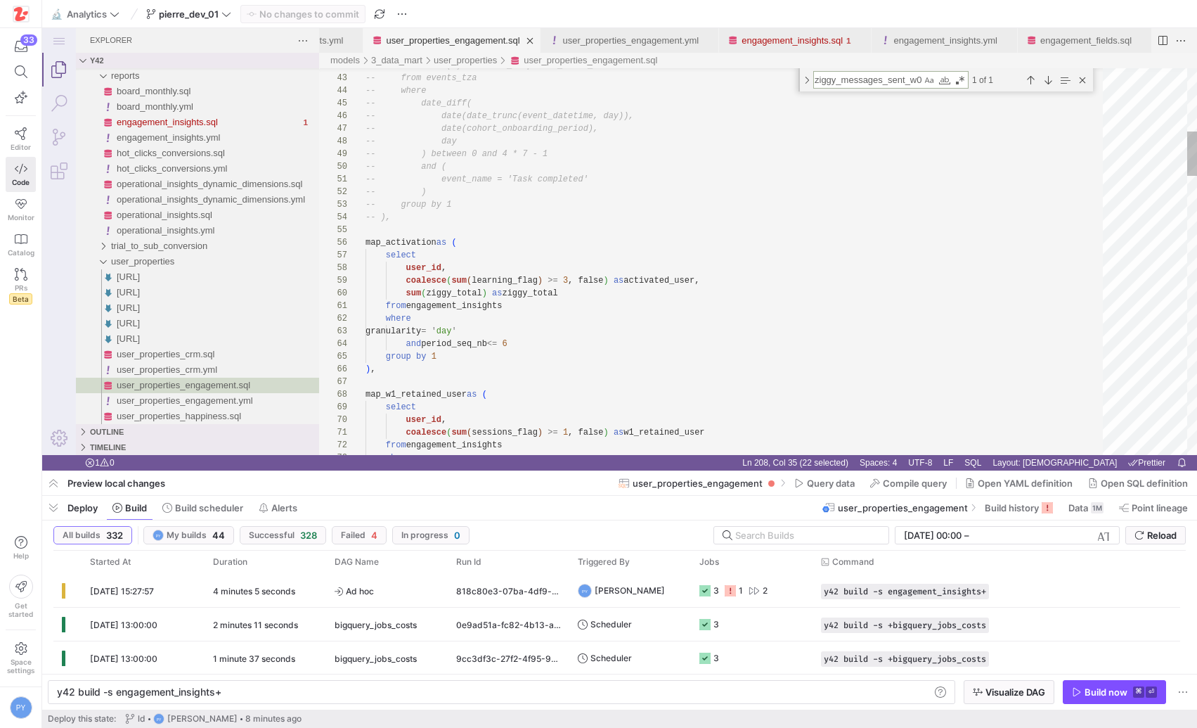
type textarea "ziggy_messages_sent_w0"
paste textarea "messages_sent_w0"
type textarea "-- event_name = 'Task completed' -- ) -- group by 1 -- ), map_activation as ( s…"
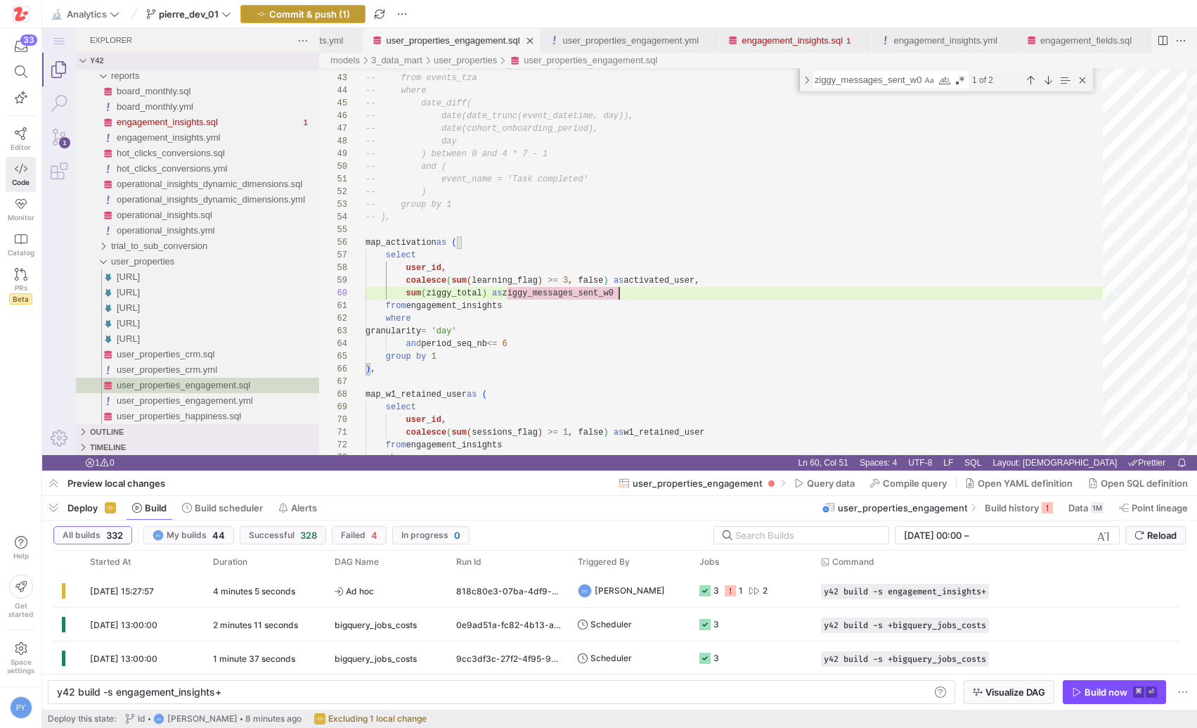
click at [314, 13] on span "Commit & push (1)" at bounding box center [309, 13] width 81 height 11
click at [586, 37] on link "user_properties_engagement.yml" at bounding box center [631, 40] width 136 height 11
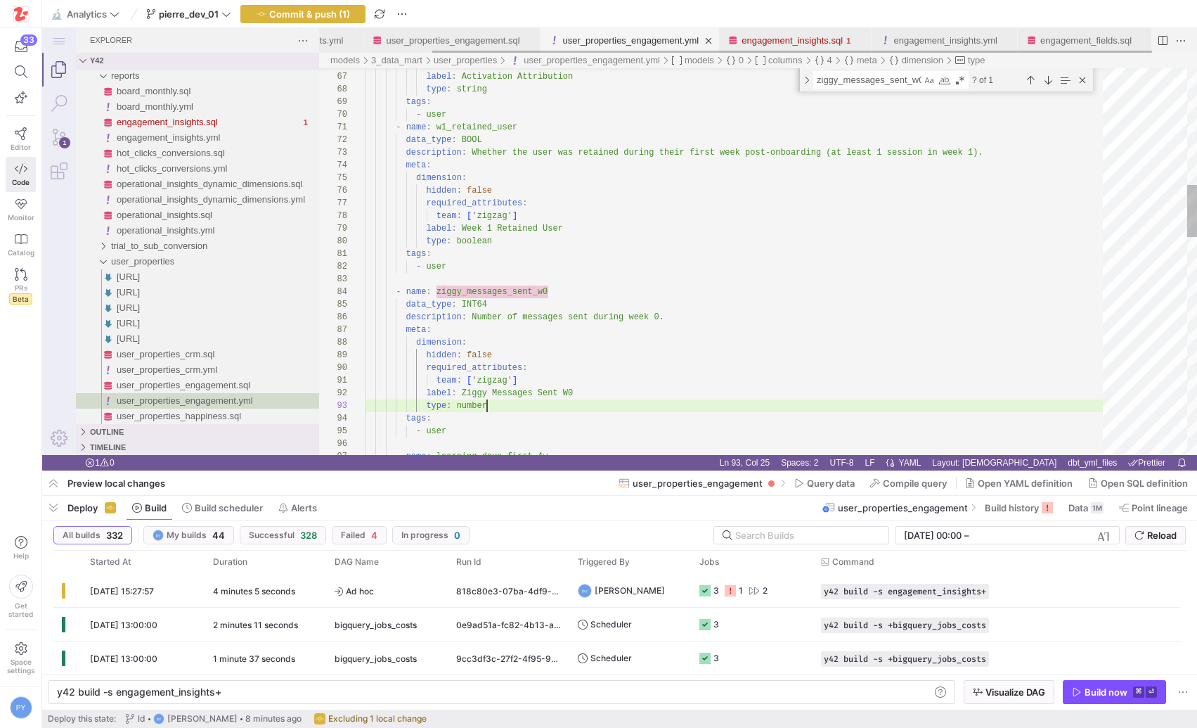
type textarea "number"
paste textarea "ziggy_messages_sent_w0"
type textarea "tags: - user - name: ziggy_messages_sent_w0 data_type: INT64 description: Numbe…"
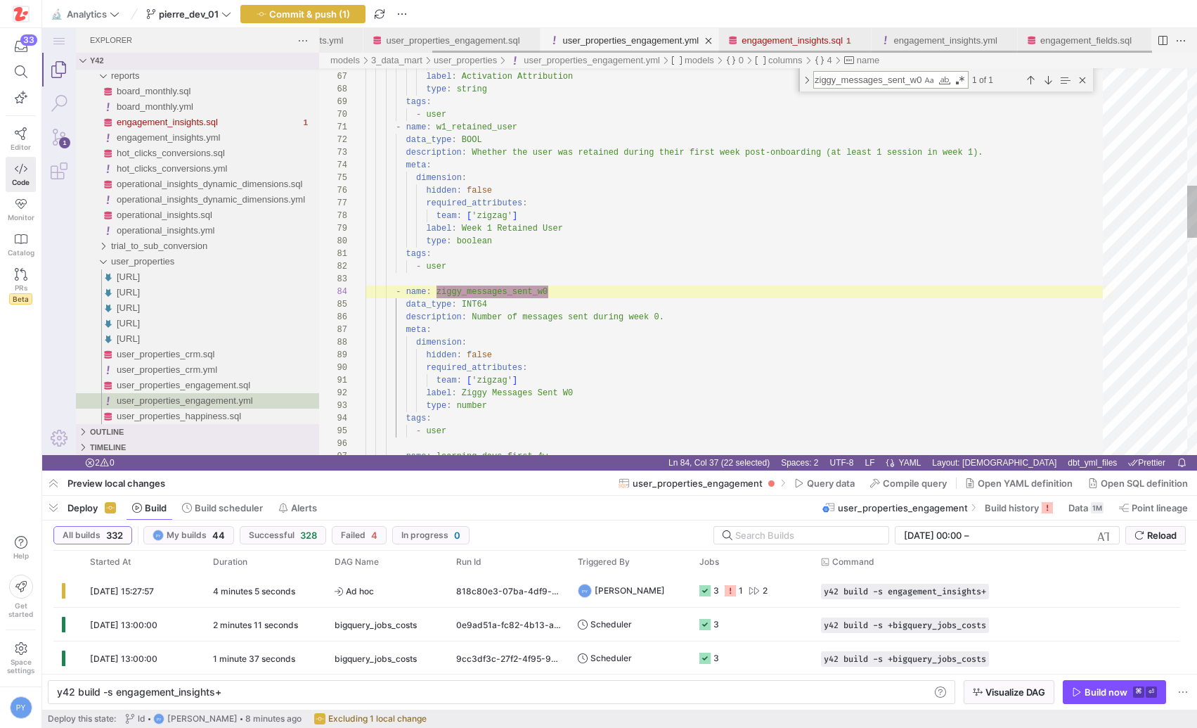
type textarea "ziggy_messages_sent_w0"
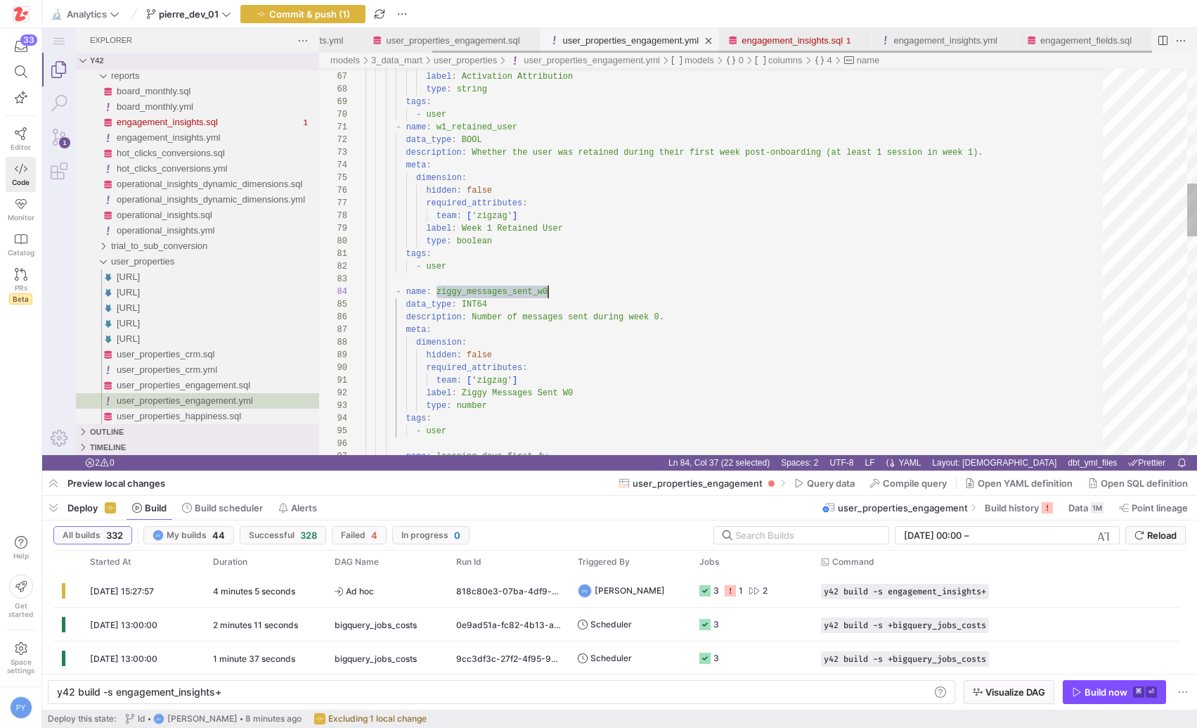
scroll to position [38, 183]
click at [323, 19] on span "Commit & push (1)" at bounding box center [309, 13] width 81 height 11
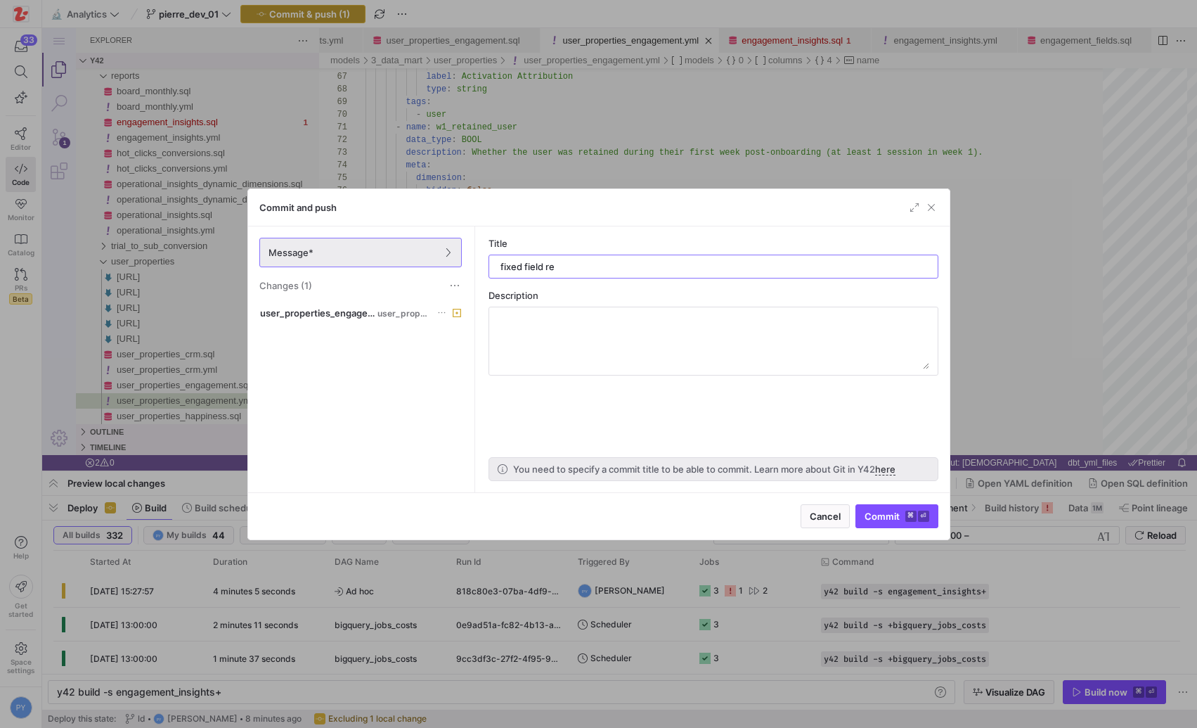
type input "fixed field ref"
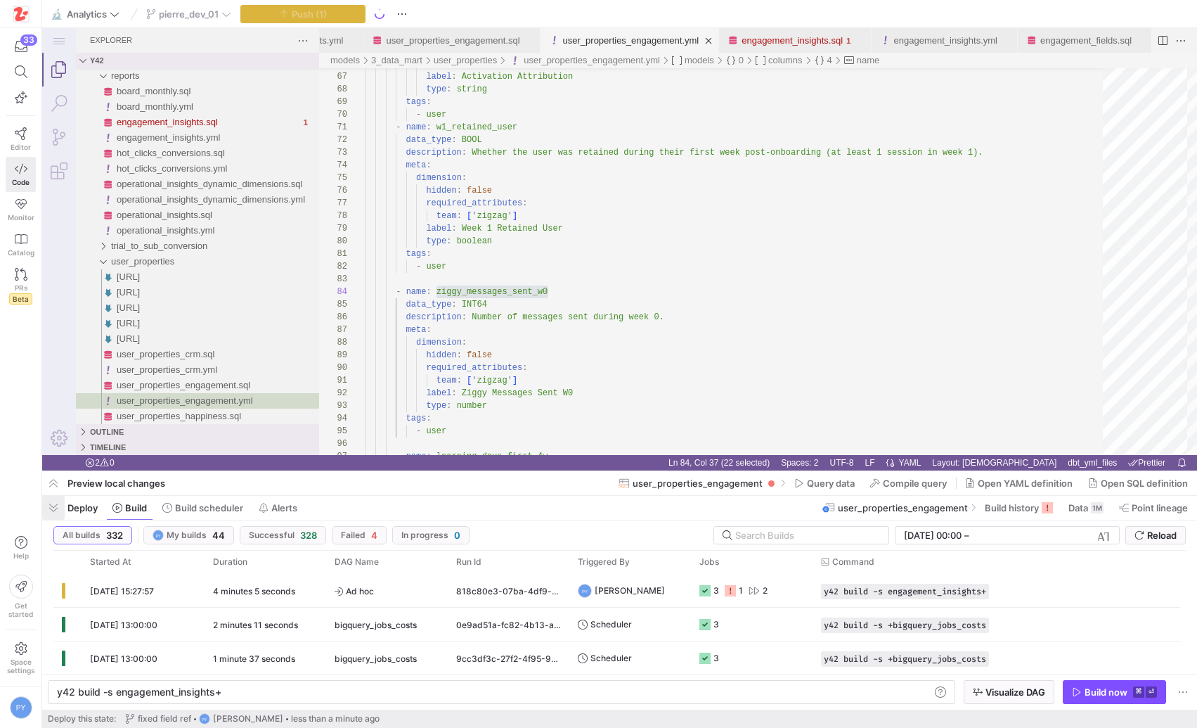
click at [56, 514] on span "button" at bounding box center [53, 508] width 22 height 24
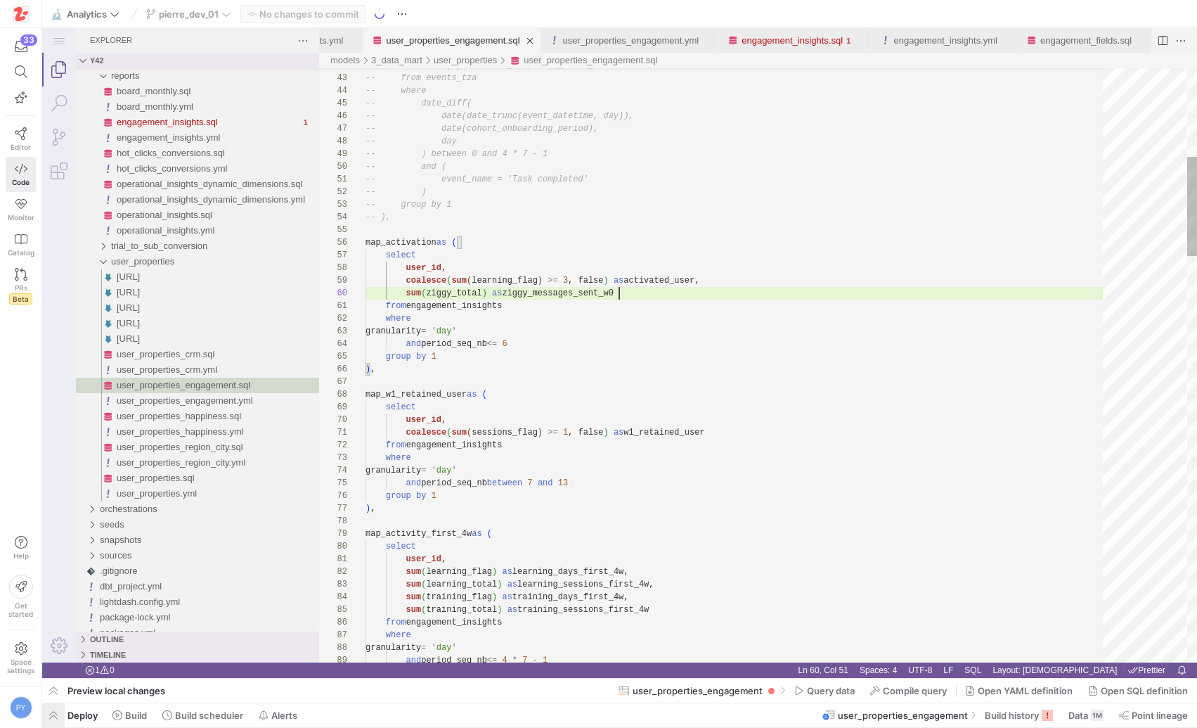
click at [54, 716] on span "button" at bounding box center [53, 715] width 22 height 24
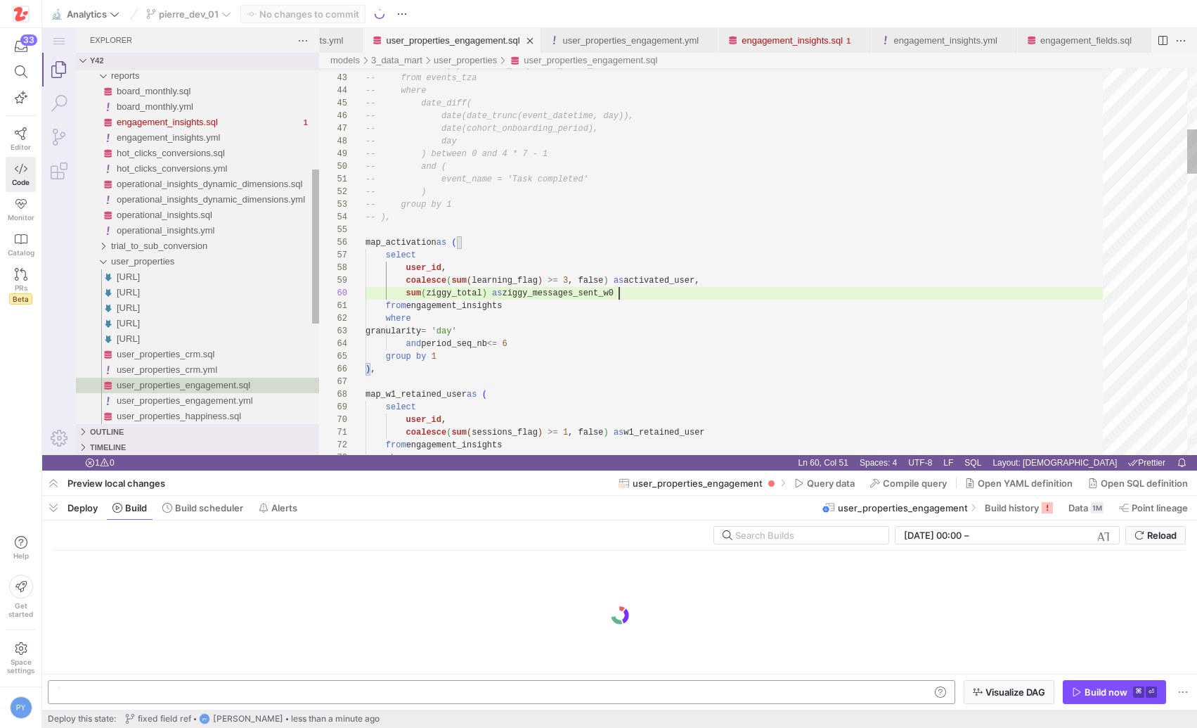
scroll to position [0, 193]
click at [271, 685] on div "y42 build -s user_properties_engagement y42 build -s user_properties_engagement" at bounding box center [502, 692] width 908 height 24
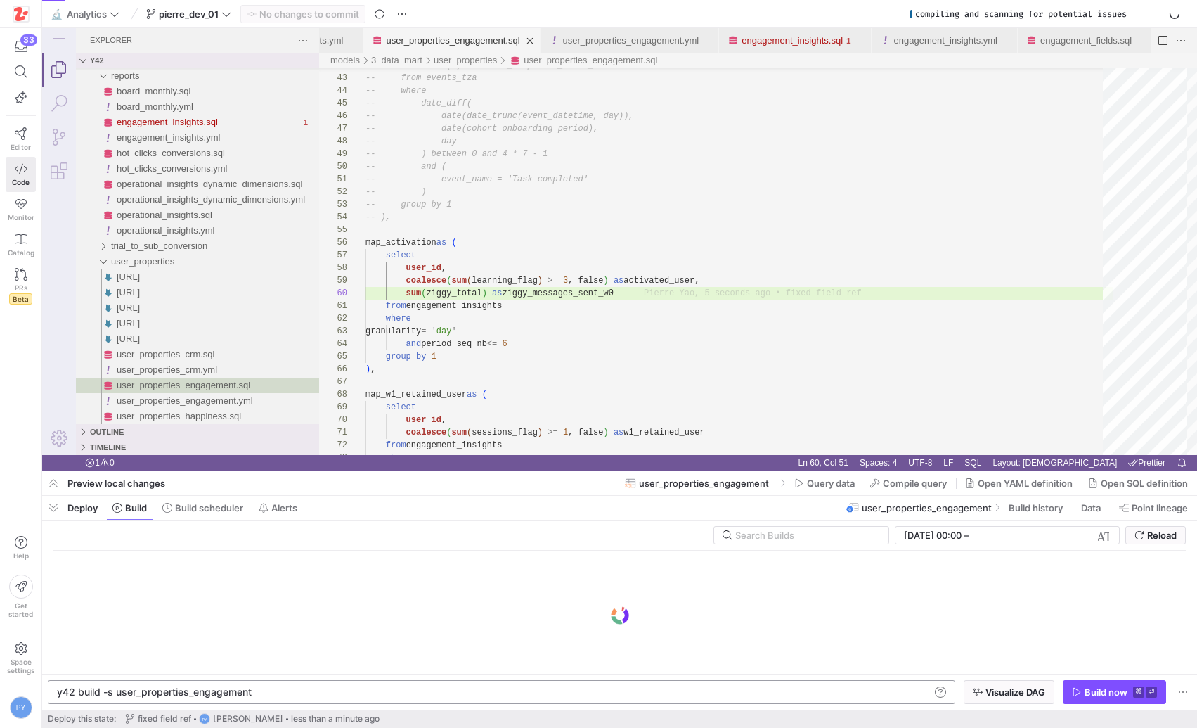
scroll to position [0, 0]
click at [273, 687] on div "y42 build -s user_properties_engagement" at bounding box center [493, 691] width 873 height 11
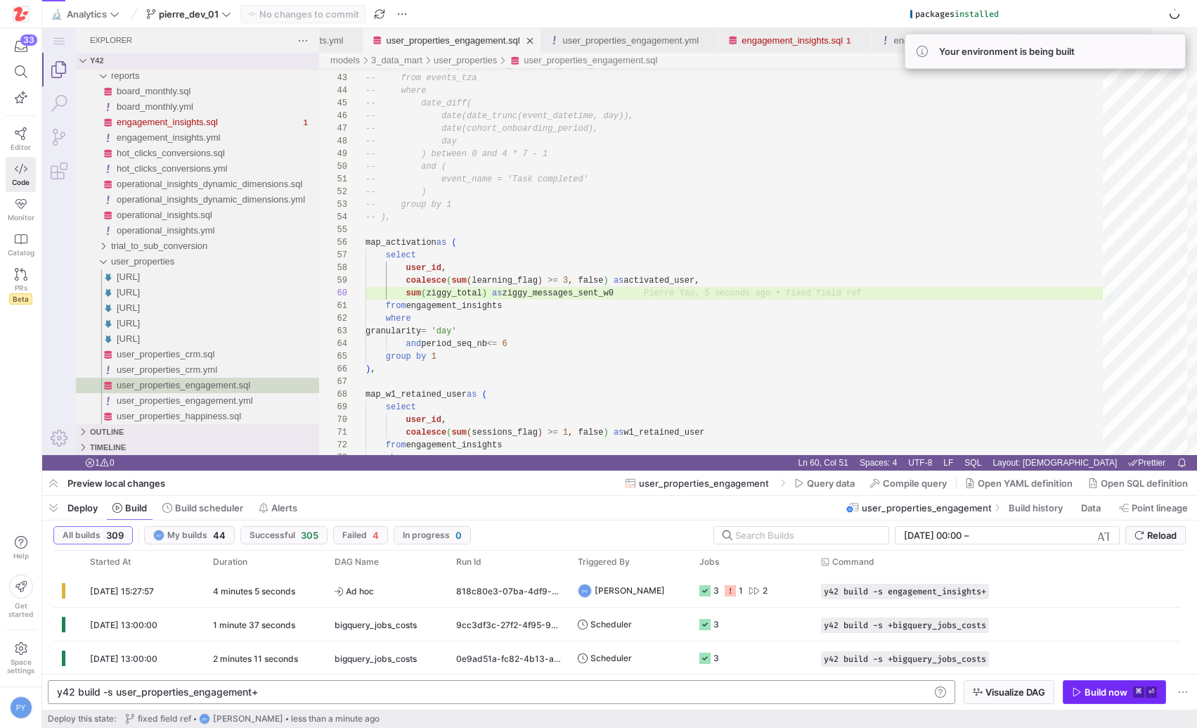
click at [1085, 692] on div "Build now" at bounding box center [1106, 691] width 43 height 11
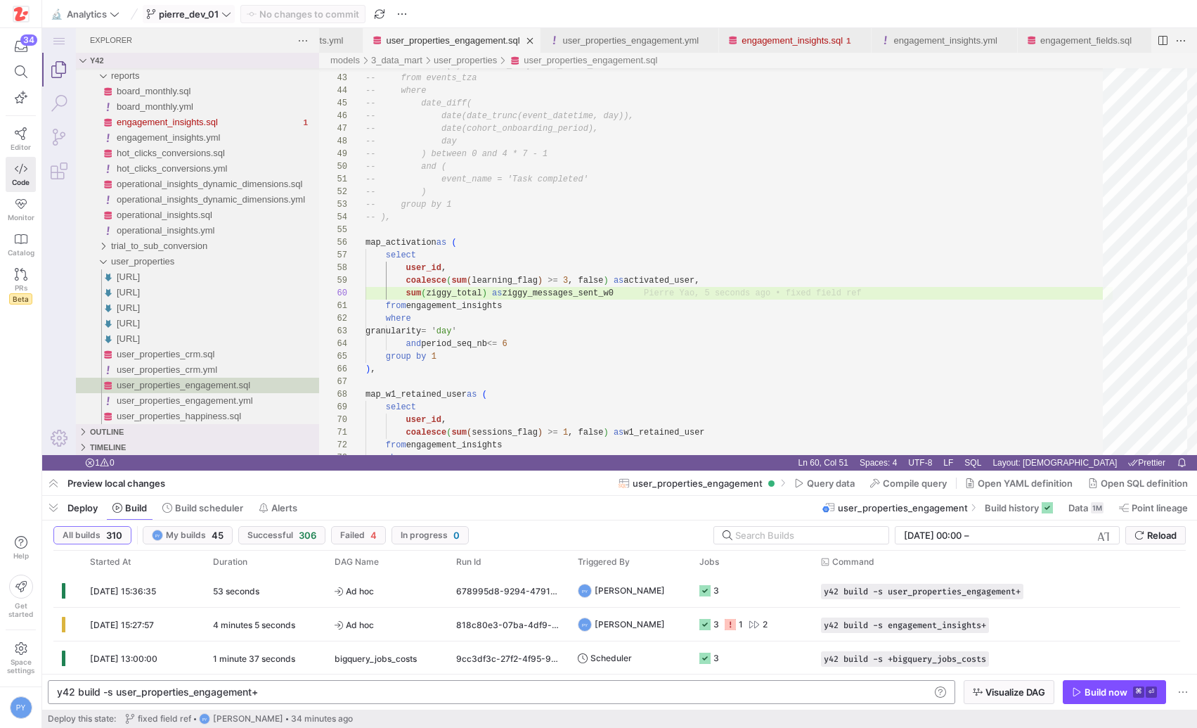
click at [231, 17] on icon at bounding box center [226, 14] width 10 height 10
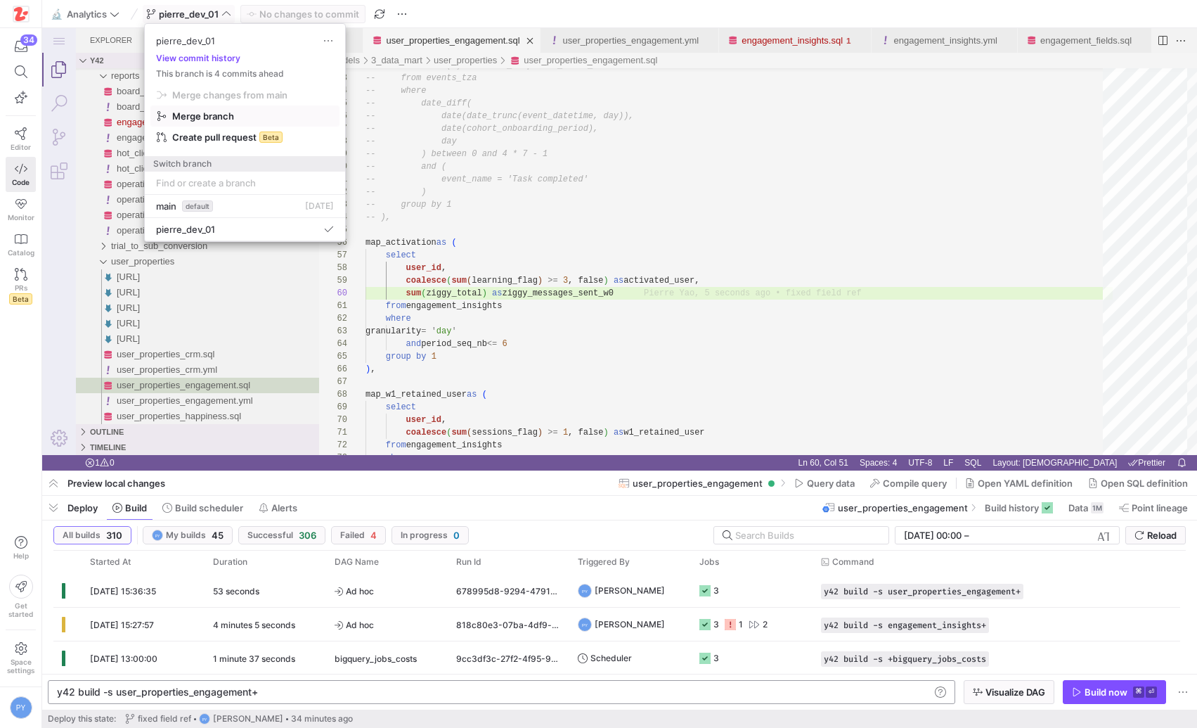
click at [225, 117] on span "Merge branch" at bounding box center [203, 115] width 62 height 11
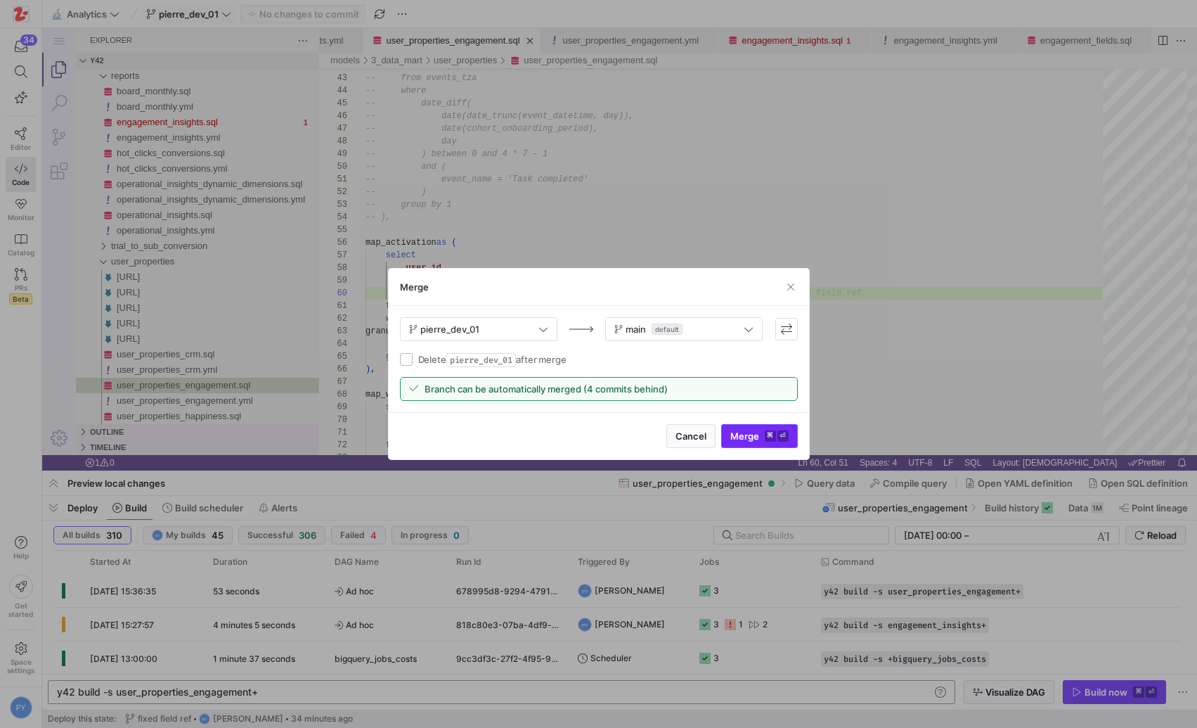
click at [768, 441] on span "submit" at bounding box center [759, 436] width 75 height 22
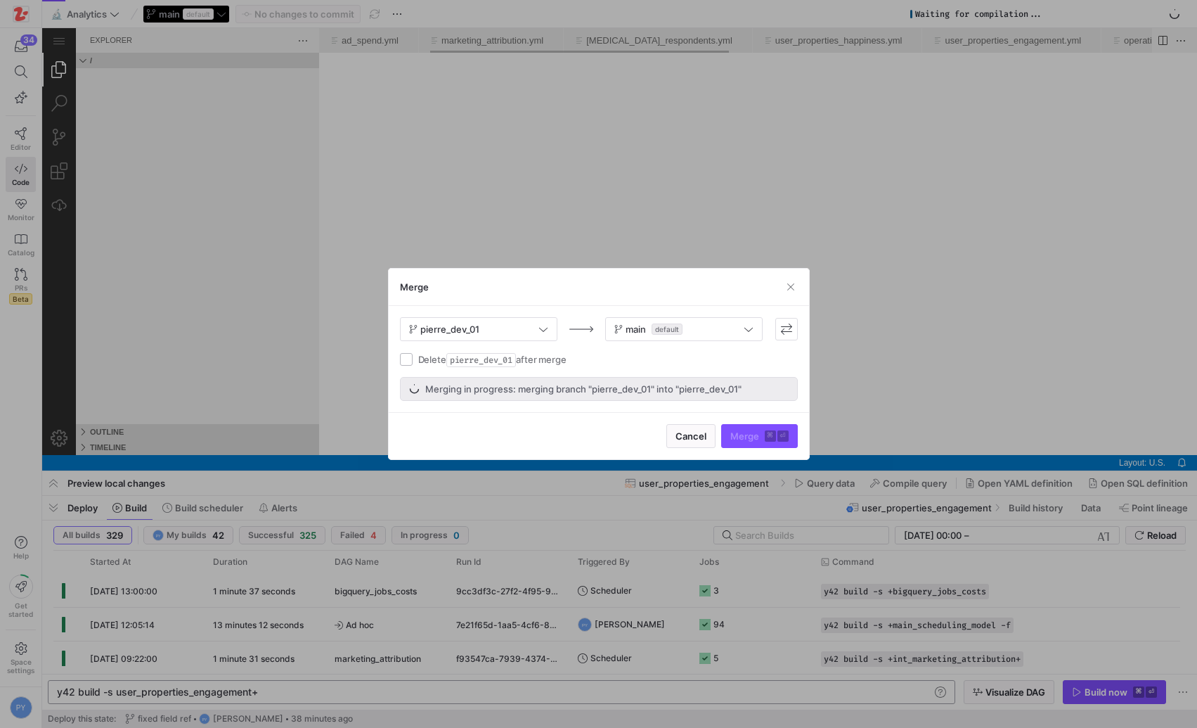
scroll to position [0, 308]
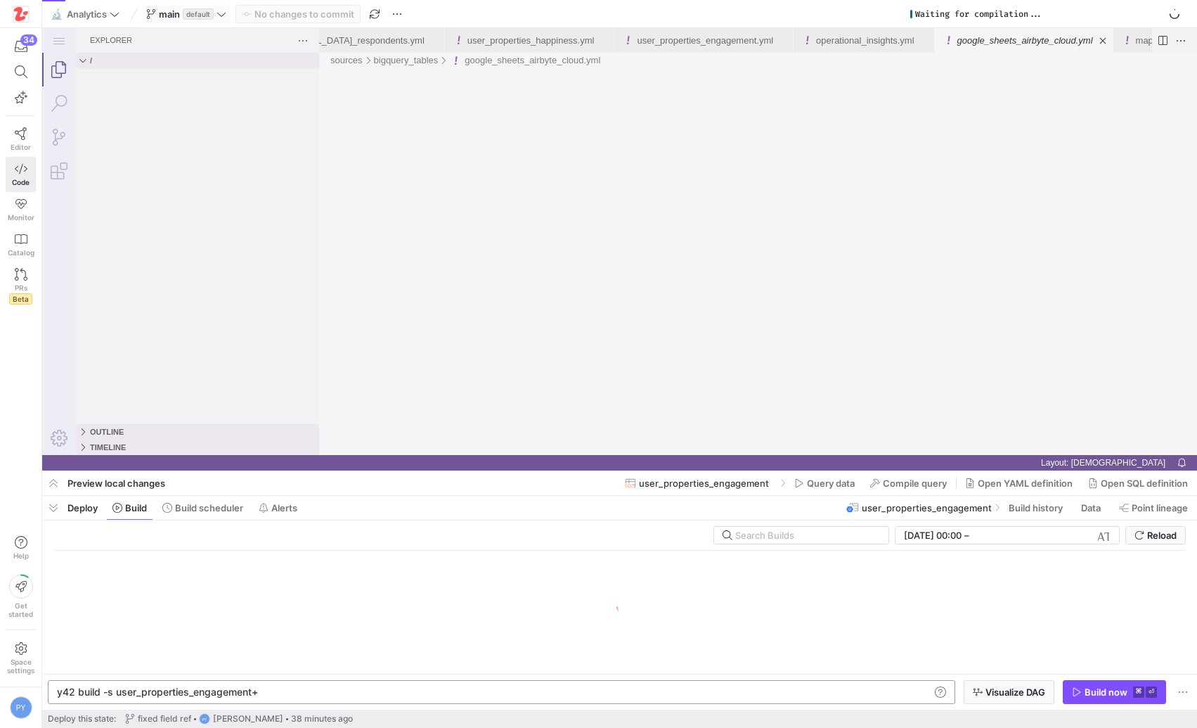
click at [910, 636] on div at bounding box center [619, 611] width 1133 height 123
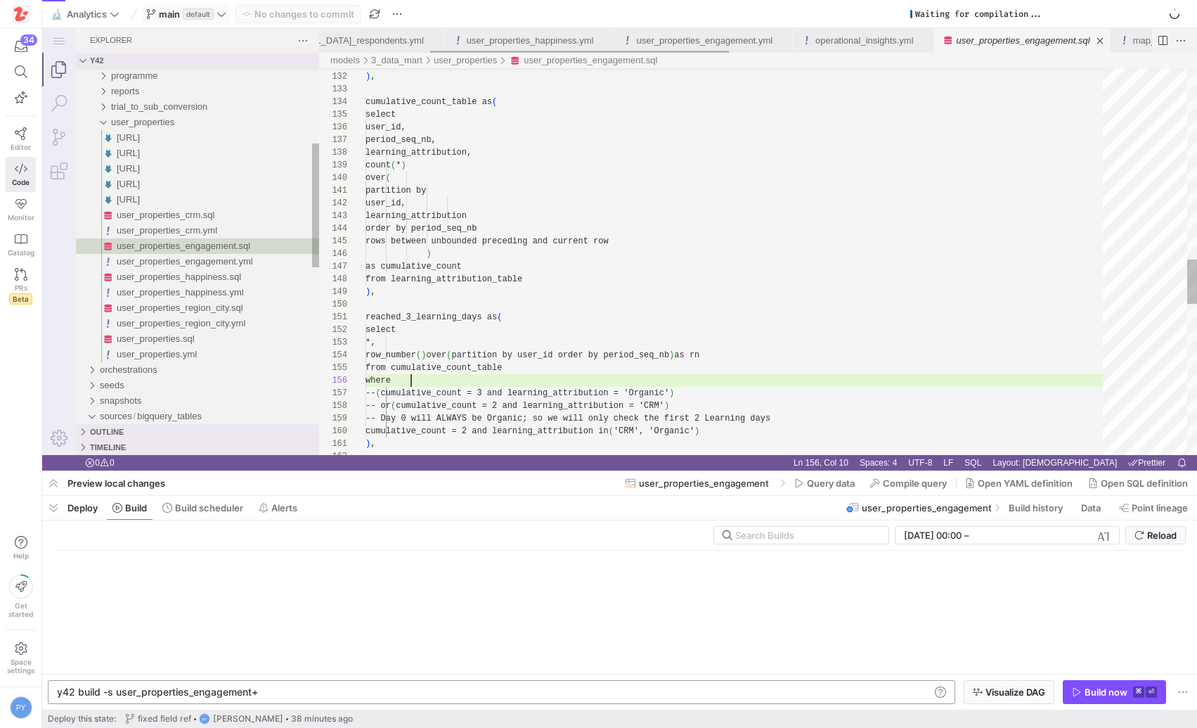
scroll to position [0, 0]
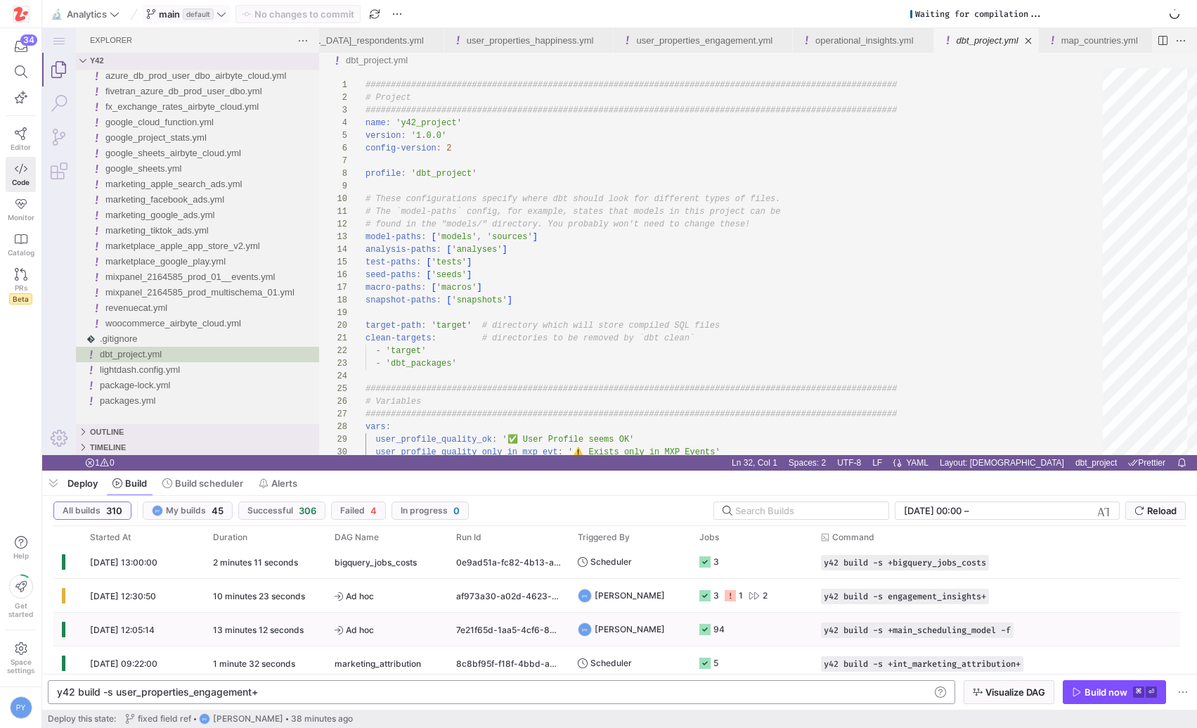
scroll to position [107, 0]
click at [986, 594] on span "button" at bounding box center [979, 595] width 14 height 14
click at [986, 593] on span "button" at bounding box center [979, 595] width 14 height 14
click at [808, 691] on div "y42 build -s user_properties_engagement+" at bounding box center [493, 691] width 873 height 11
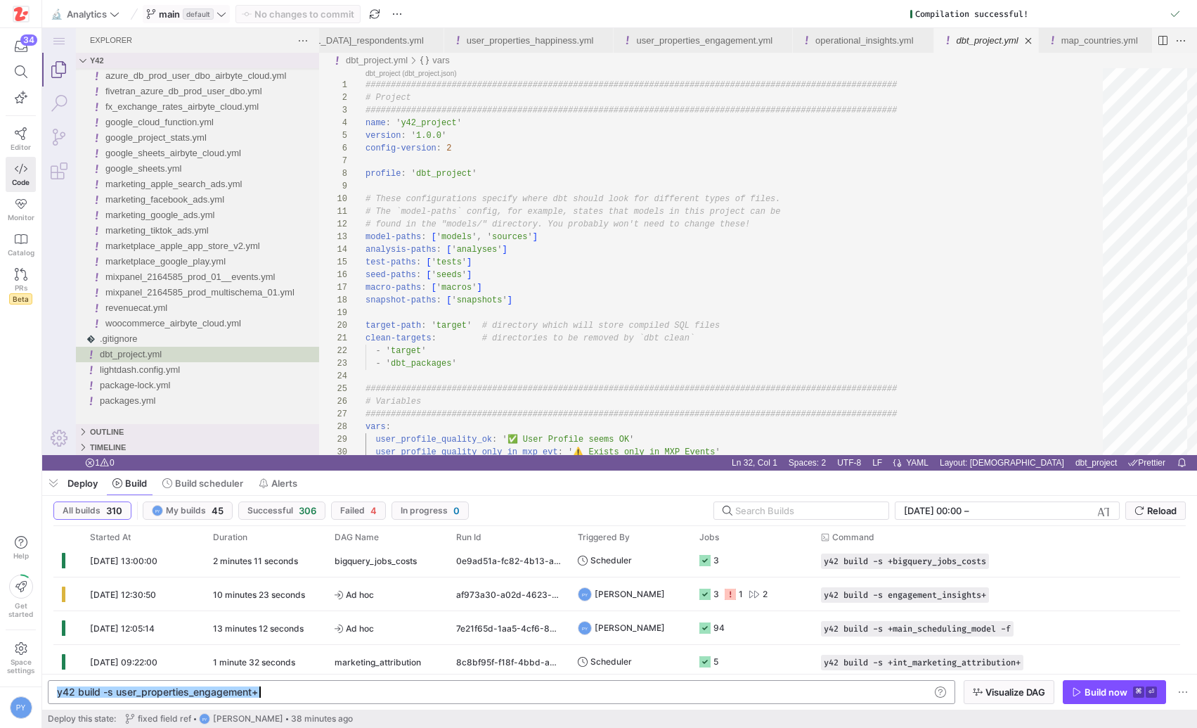
click at [808, 691] on div "y42 build -s user_properties_engagement+" at bounding box center [493, 691] width 873 height 11
type textarea "y42 build -s engagement_insights+"
click at [1097, 692] on div "Build now" at bounding box center [1106, 691] width 43 height 11
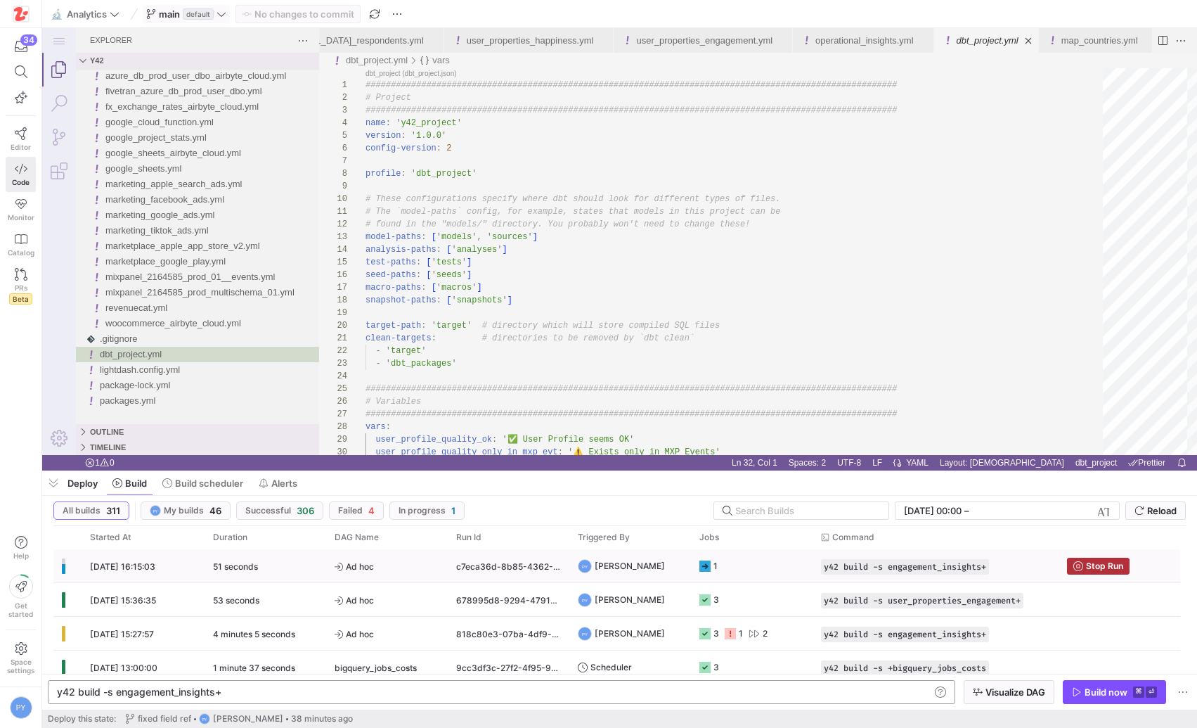
click at [269, 567] on div "51 seconds" at bounding box center [266, 565] width 122 height 33
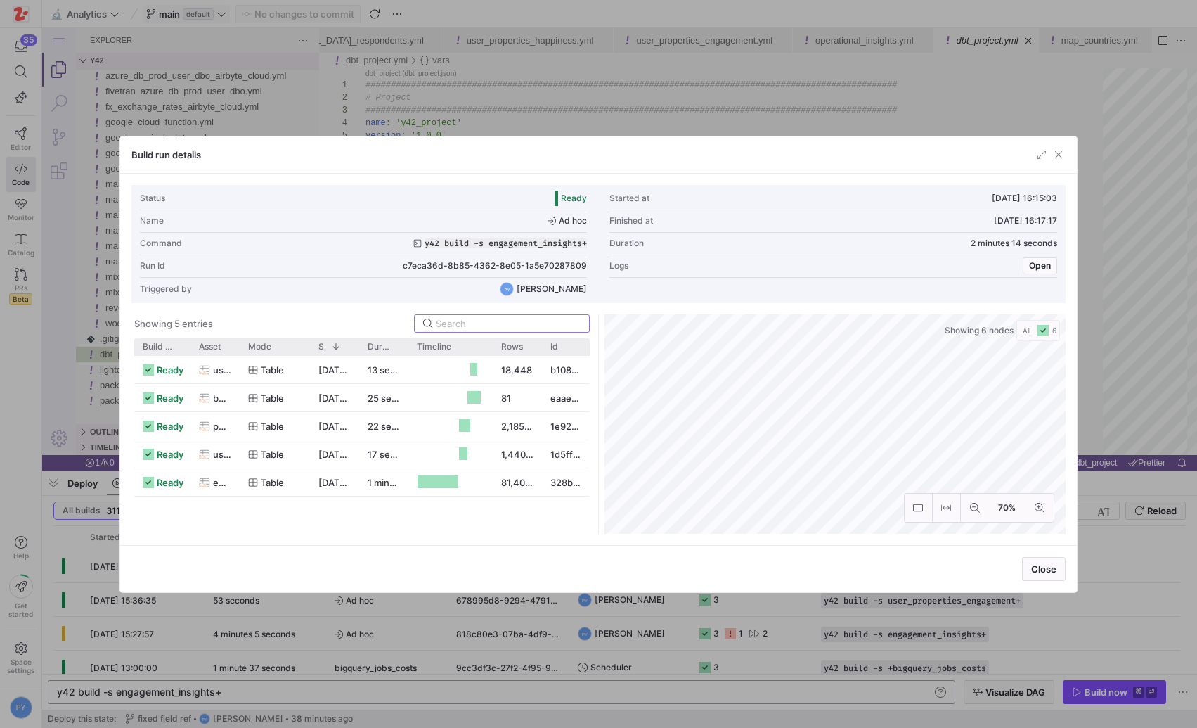
click at [558, 652] on div at bounding box center [598, 364] width 1197 height 728
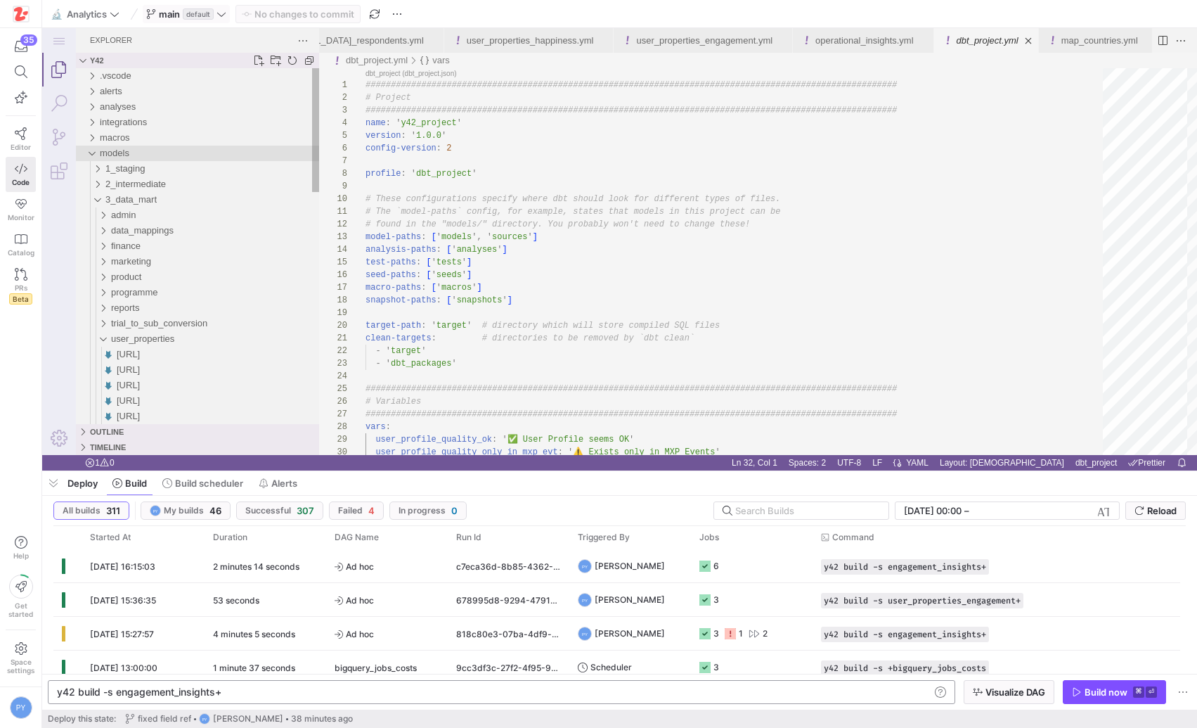
click at [110, 153] on span "models" at bounding box center [115, 153] width 30 height 11
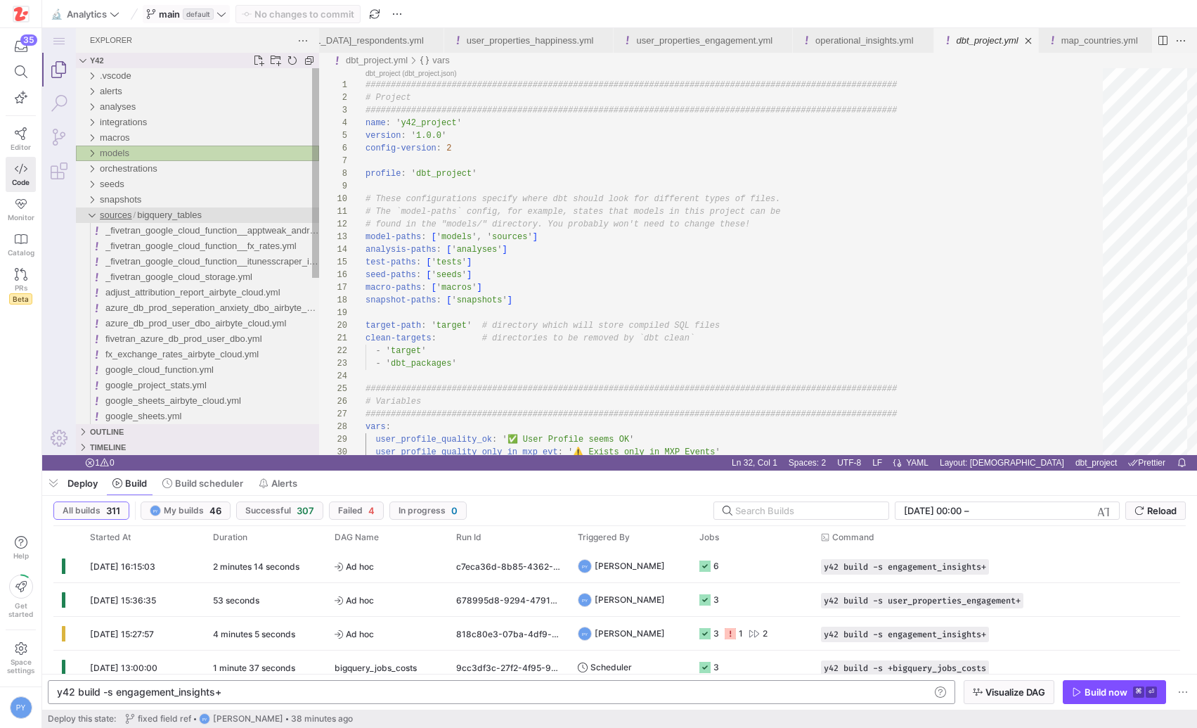
click at [103, 209] on span "sources" at bounding box center [116, 214] width 32 height 11
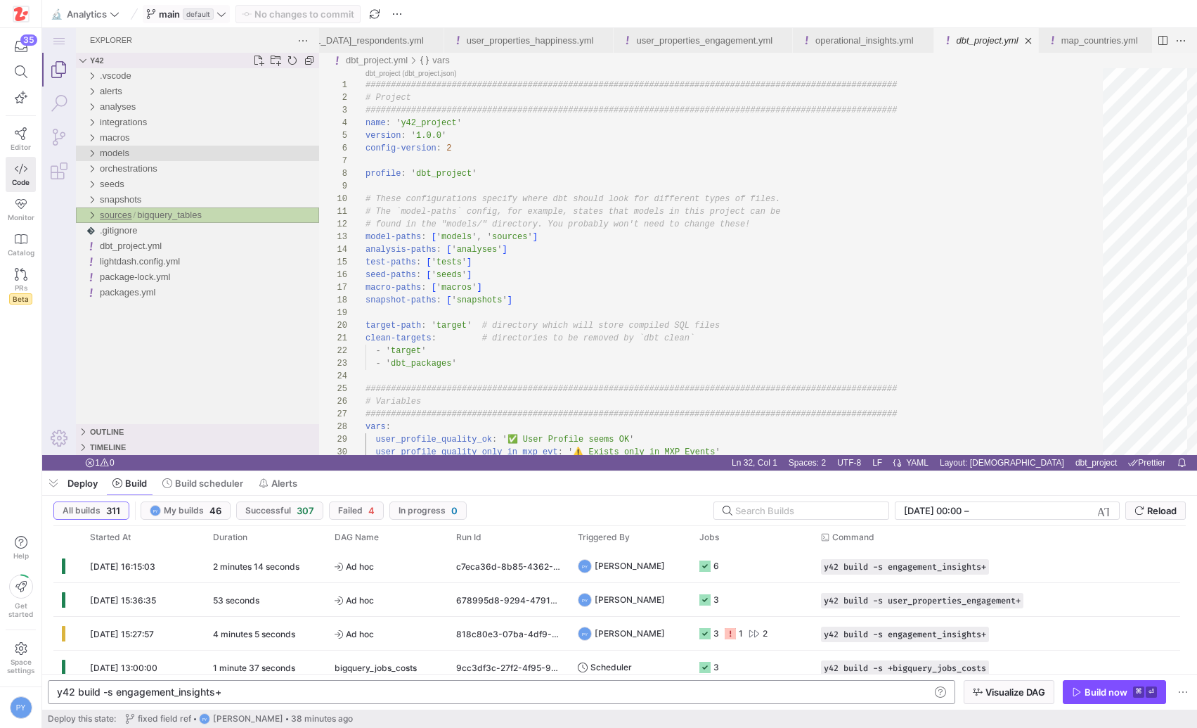
click at [93, 157] on div "models" at bounding box center [91, 153] width 21 height 15
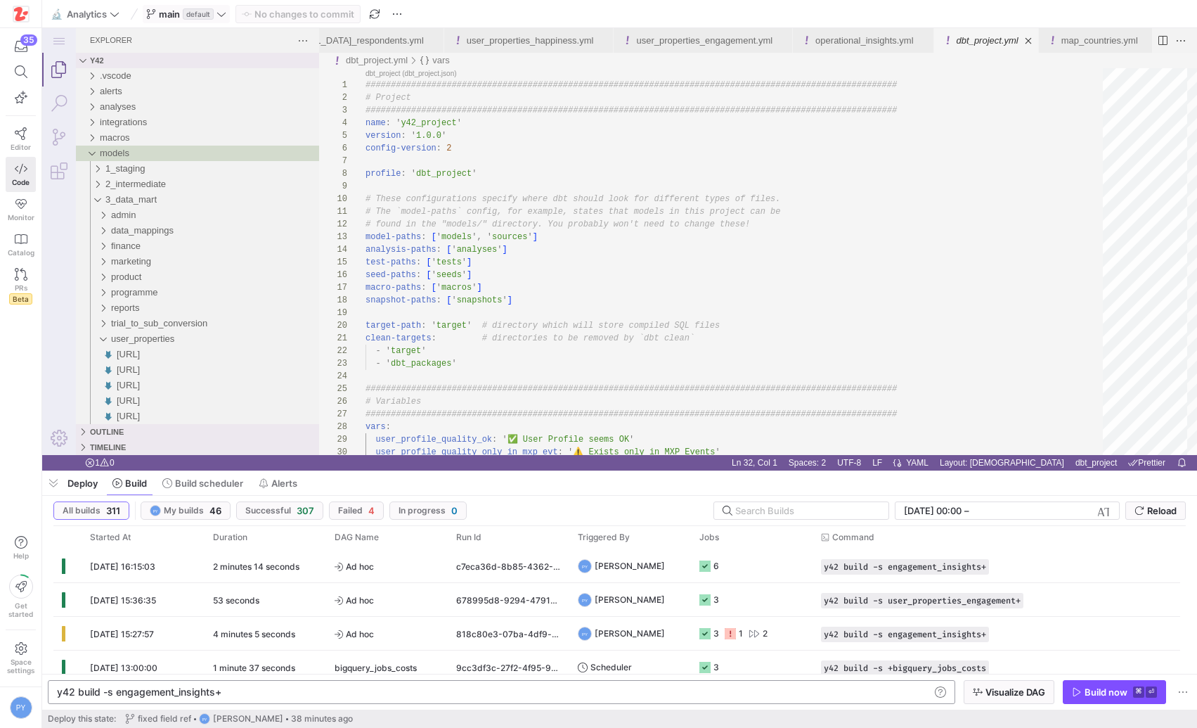
click at [219, 14] on icon at bounding box center [222, 14] width 10 height 10
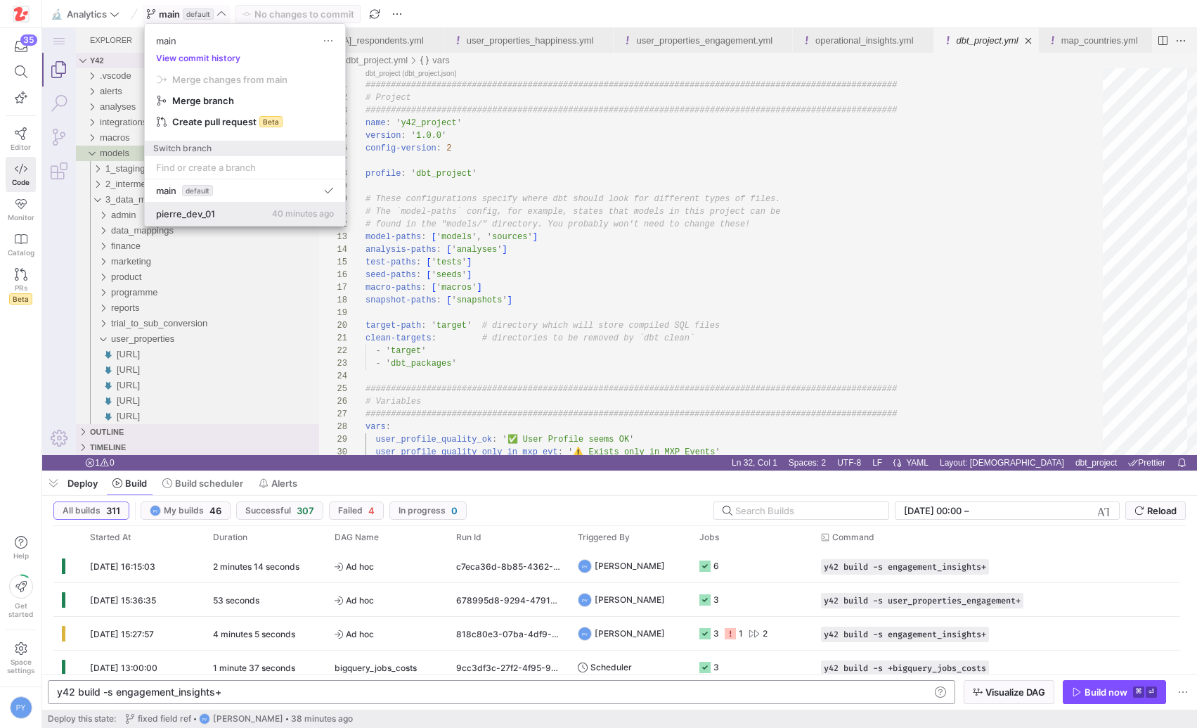
click at [197, 223] on button "pierre_dev_01 40 minutes ago" at bounding box center [245, 213] width 200 height 23
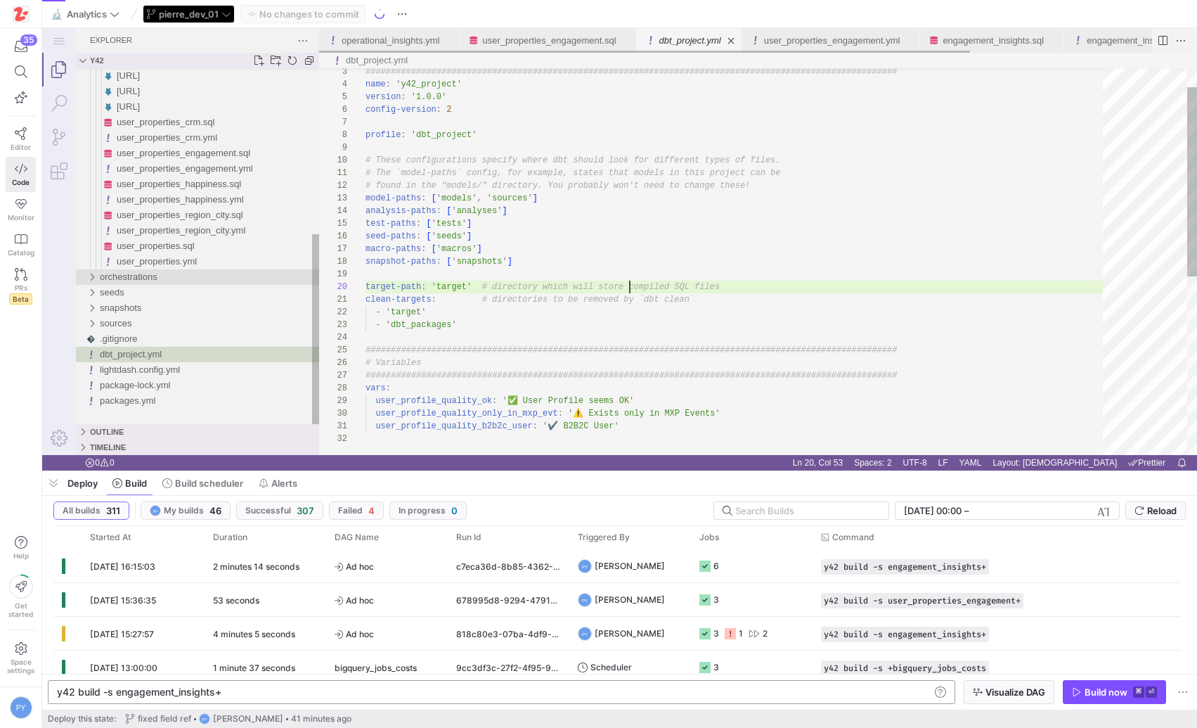
scroll to position [114, 264]
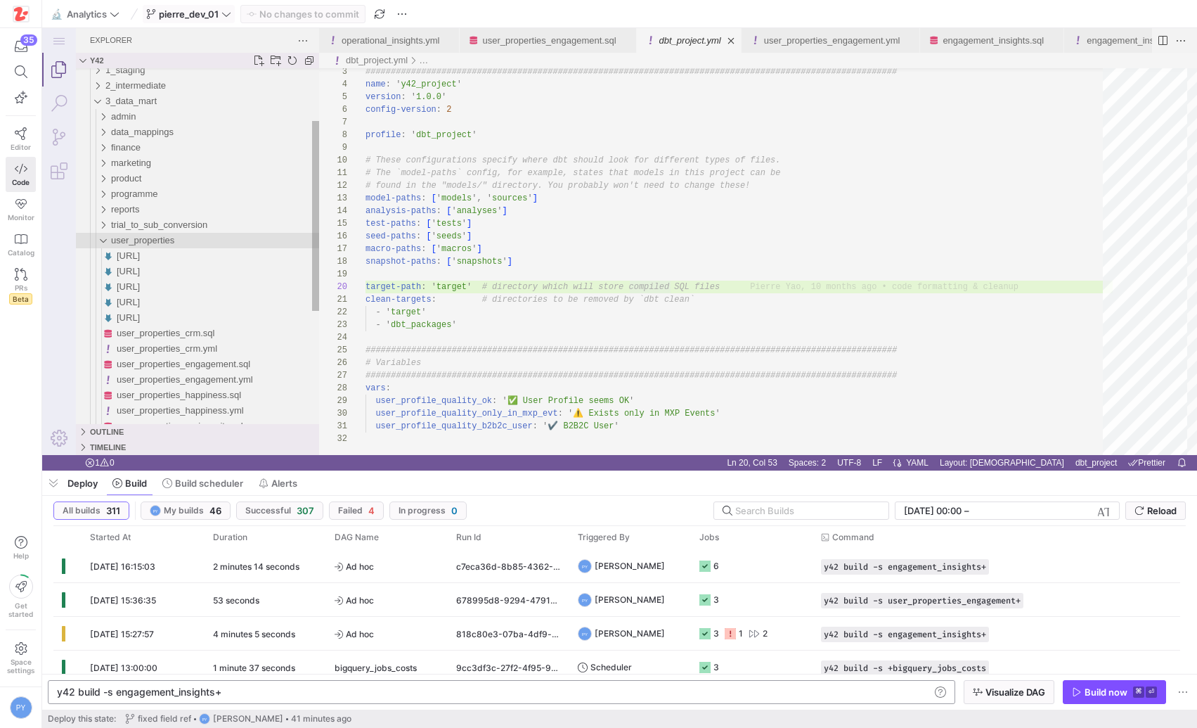
click at [105, 238] on div "user_properties" at bounding box center [97, 240] width 32 height 15
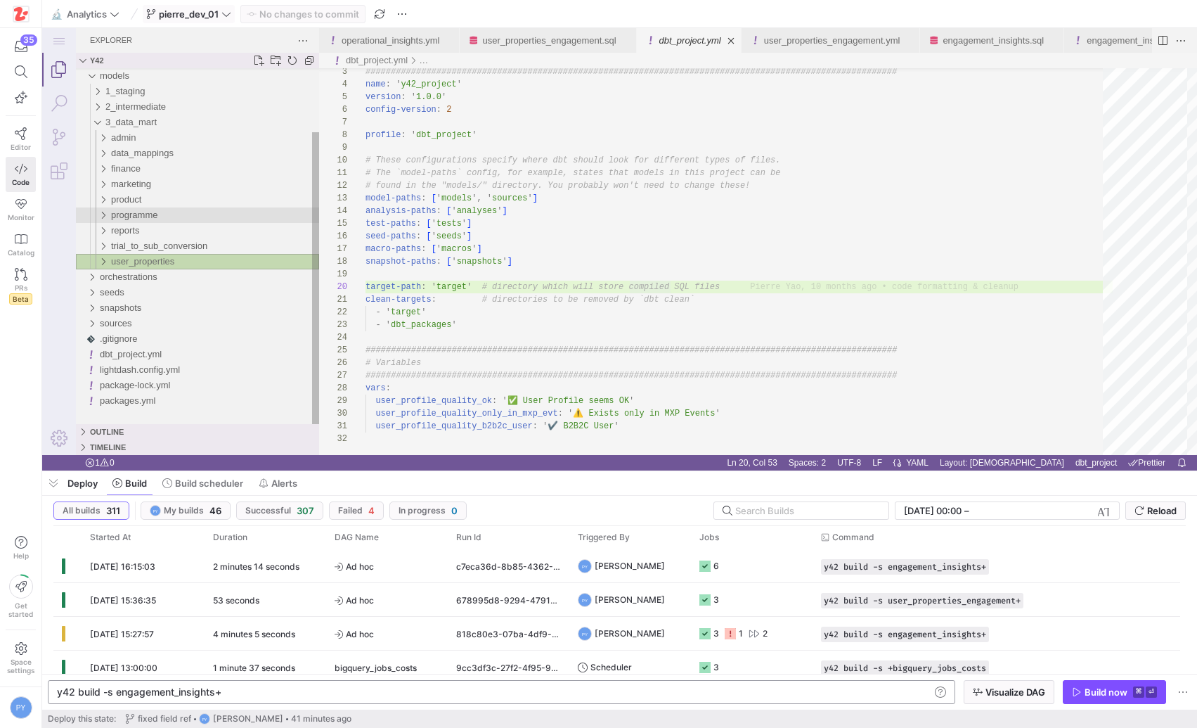
click at [104, 214] on div "programme" at bounding box center [97, 214] width 32 height 15
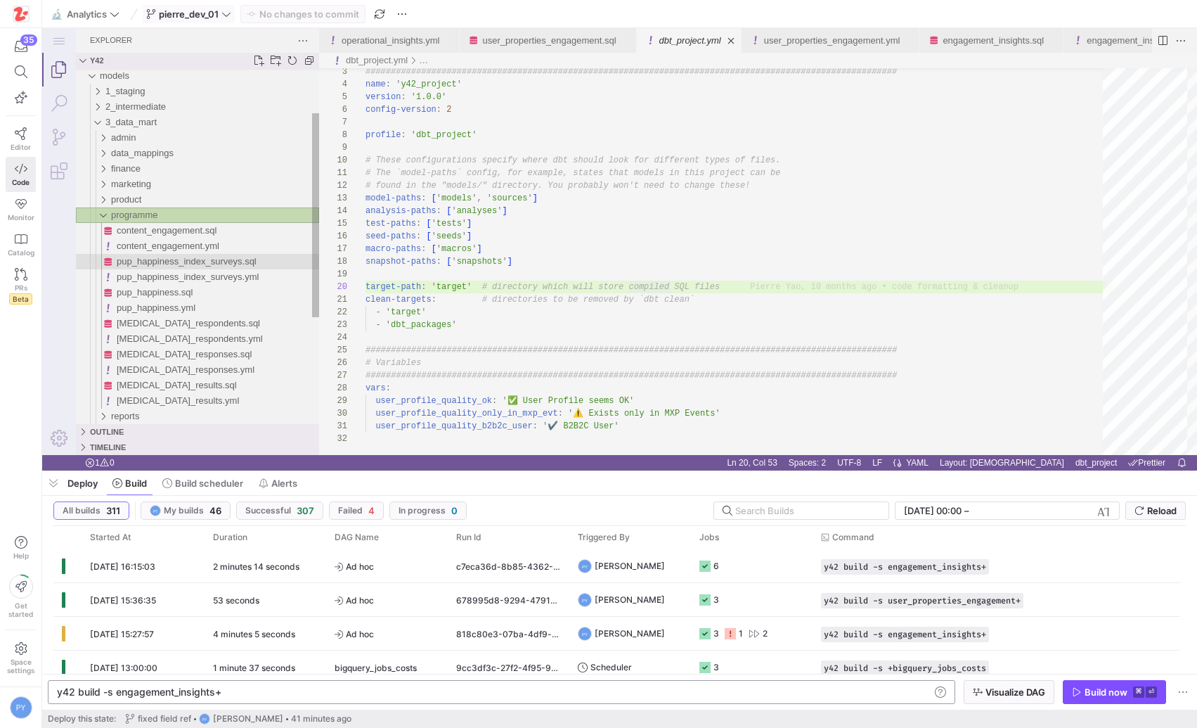
click at [236, 262] on span "pup_happiness_index_surveys.sql" at bounding box center [187, 261] width 140 height 11
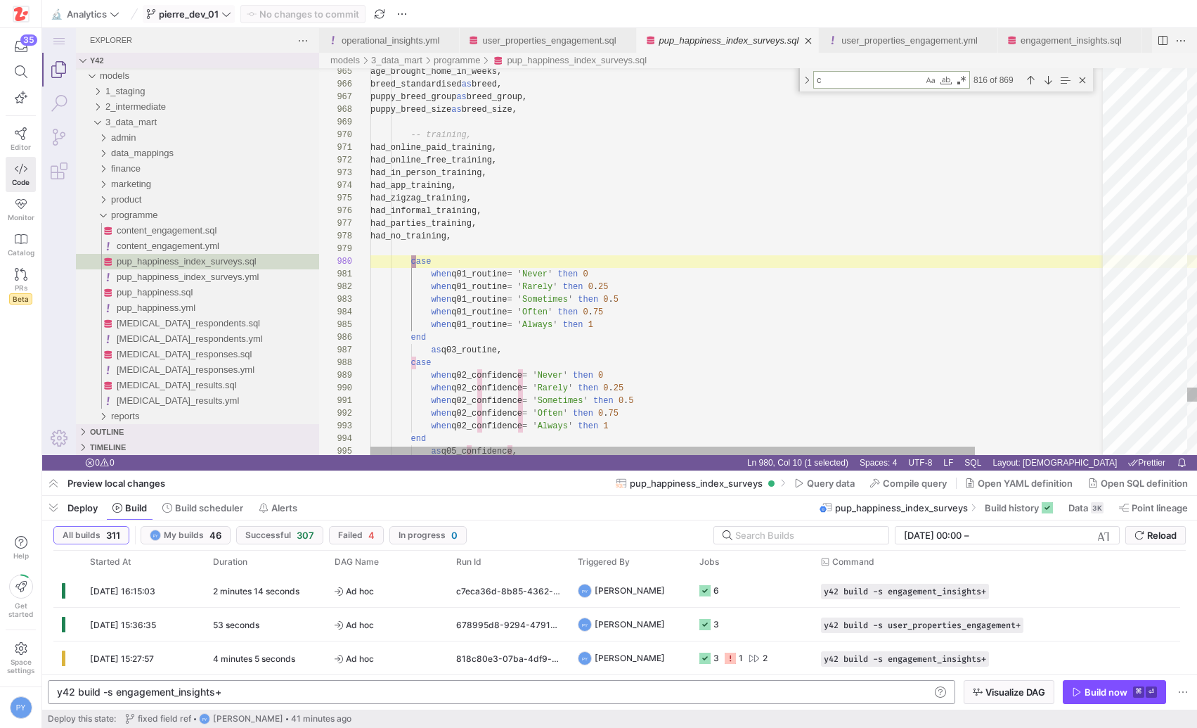
type textarea "when q01_routine = 'Never' then 0 when q01_routine = 'Rarely' then 0.25 when q0…"
type textarea "co"
type textarea "alier [PERSON_NAME]')) then 'Cavalier [PERSON_NAME]' when lower(trim(breed)) = …"
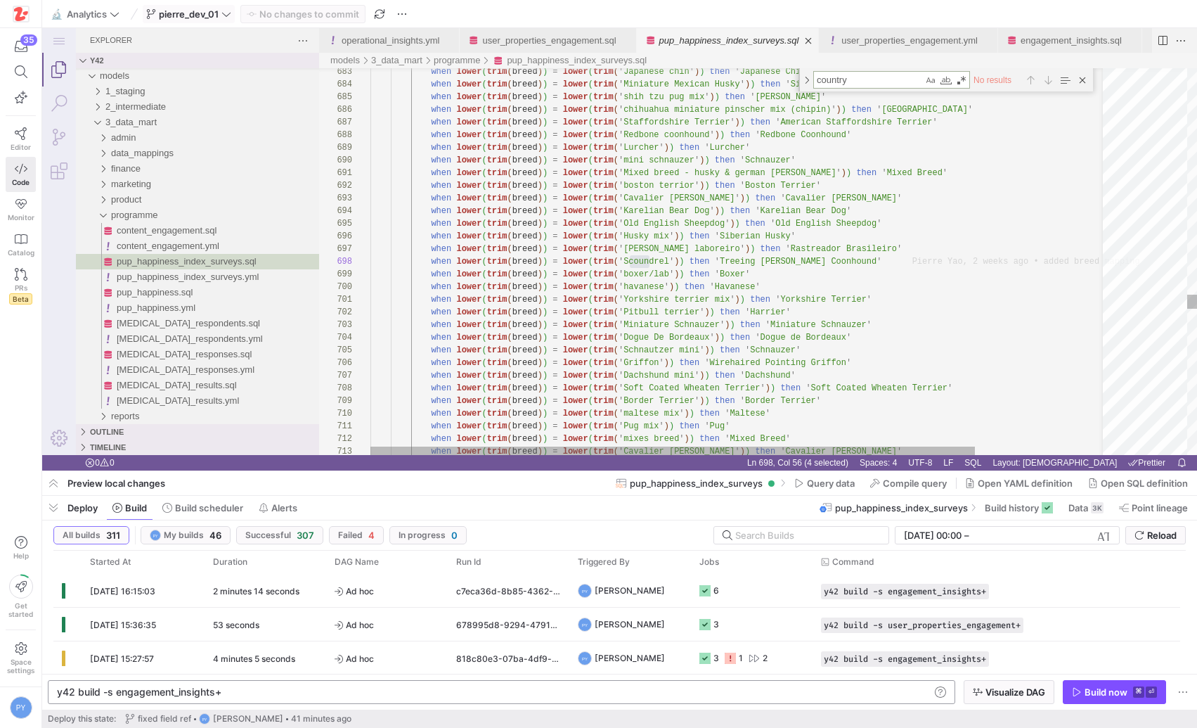
type textarea "country"
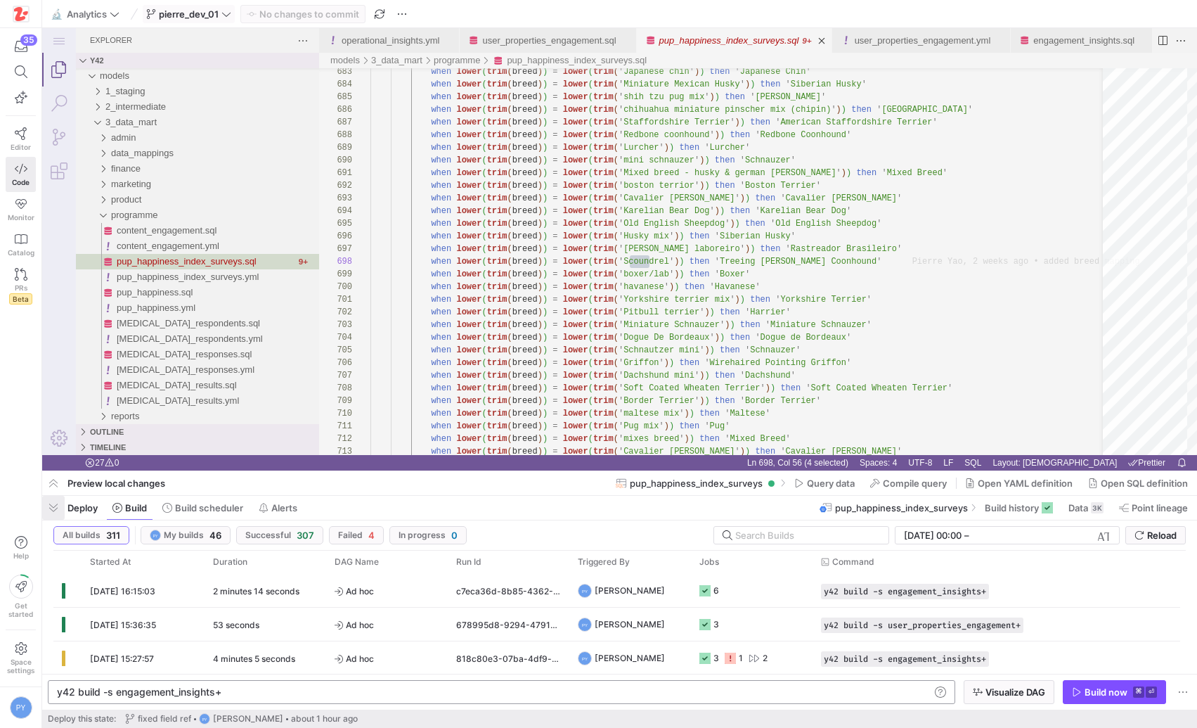
click at [55, 509] on span "button" at bounding box center [53, 508] width 22 height 24
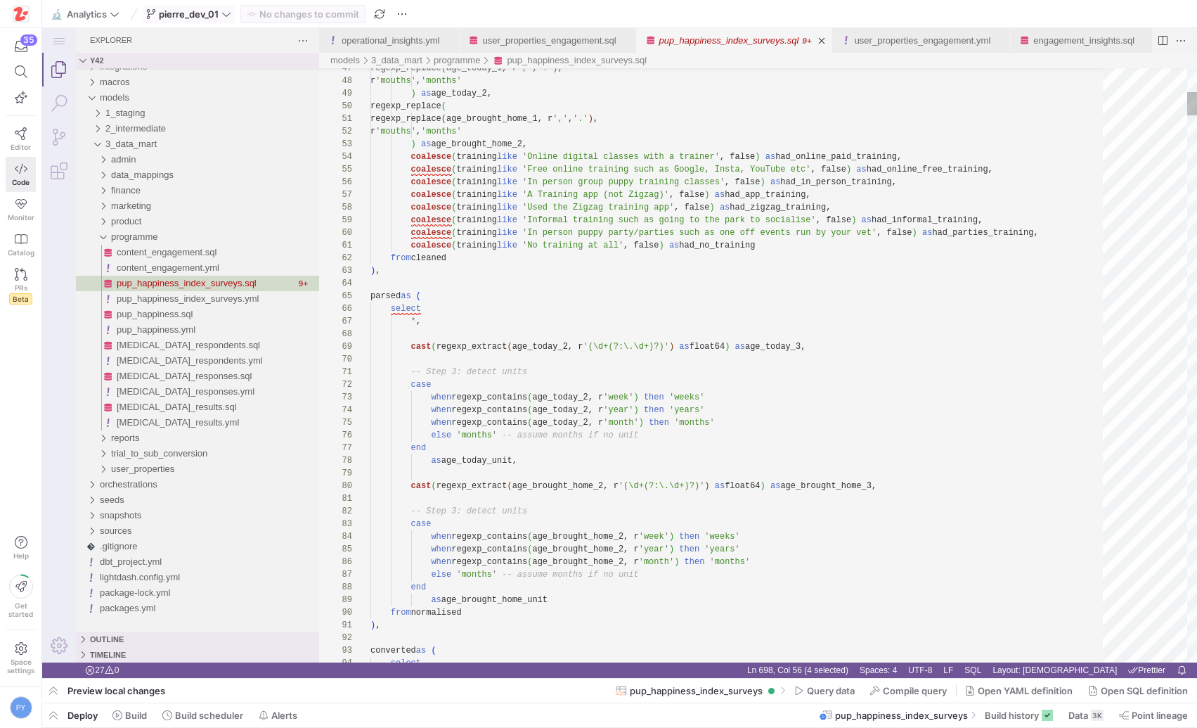
scroll to position [63, 279]
